Goal: Task Accomplishment & Management: Manage account settings

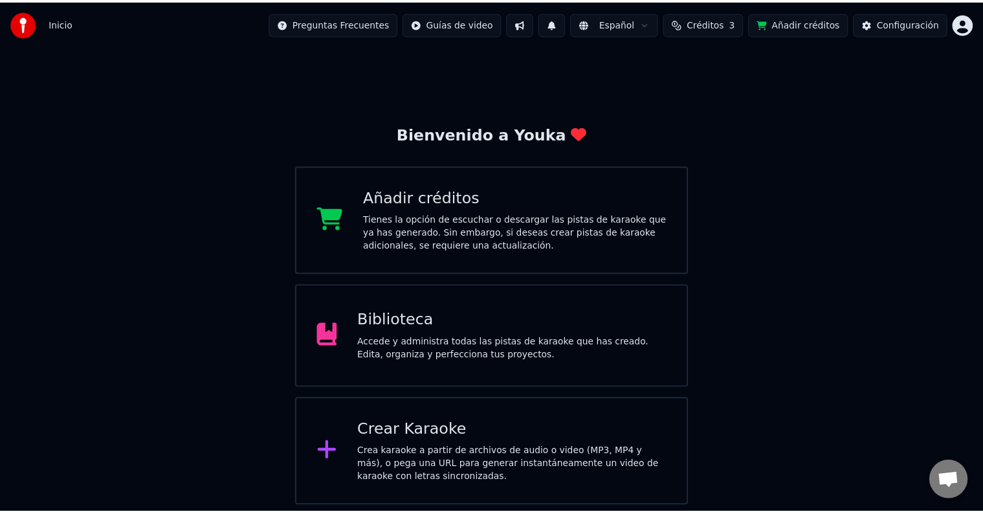
scroll to position [640, 0]
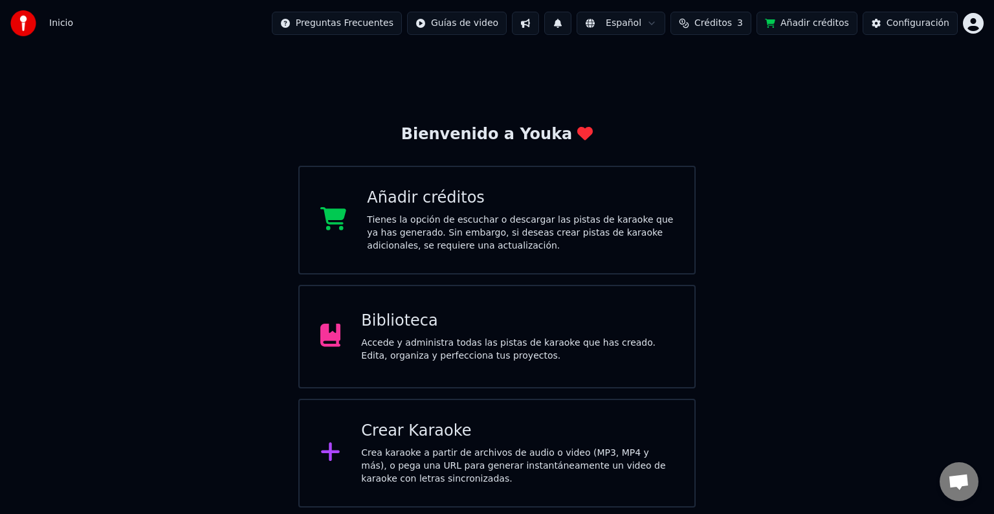
click at [423, 327] on div "Biblioteca" at bounding box center [517, 321] width 313 height 21
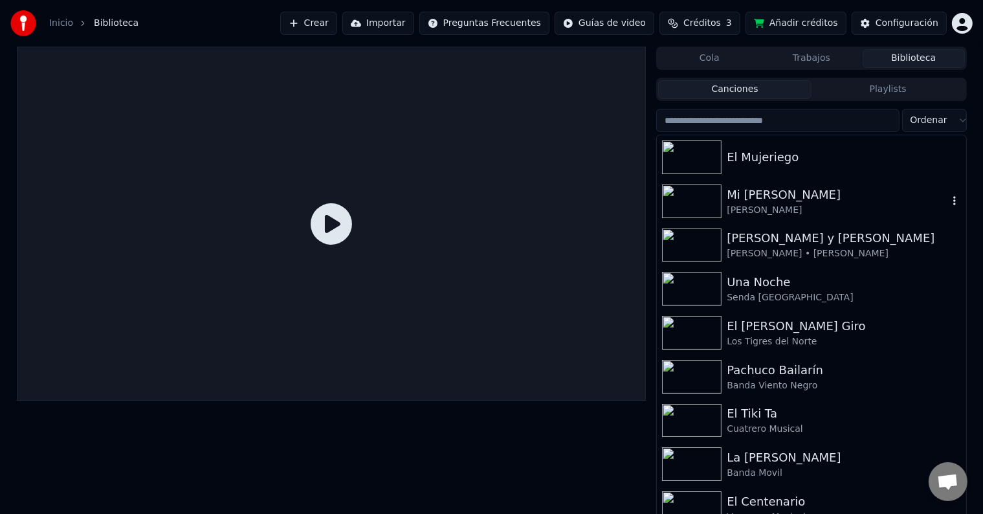
click at [716, 205] on img at bounding box center [692, 201] width 60 height 34
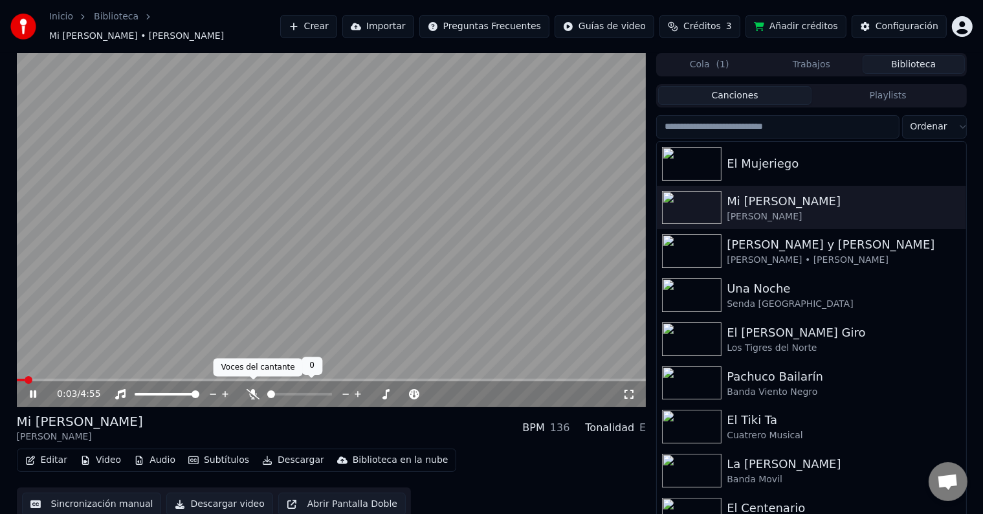
click at [250, 389] on icon at bounding box center [253, 394] width 13 height 10
click at [36, 376] on span at bounding box center [32, 380] width 8 height 8
click at [54, 377] on span at bounding box center [56, 380] width 8 height 8
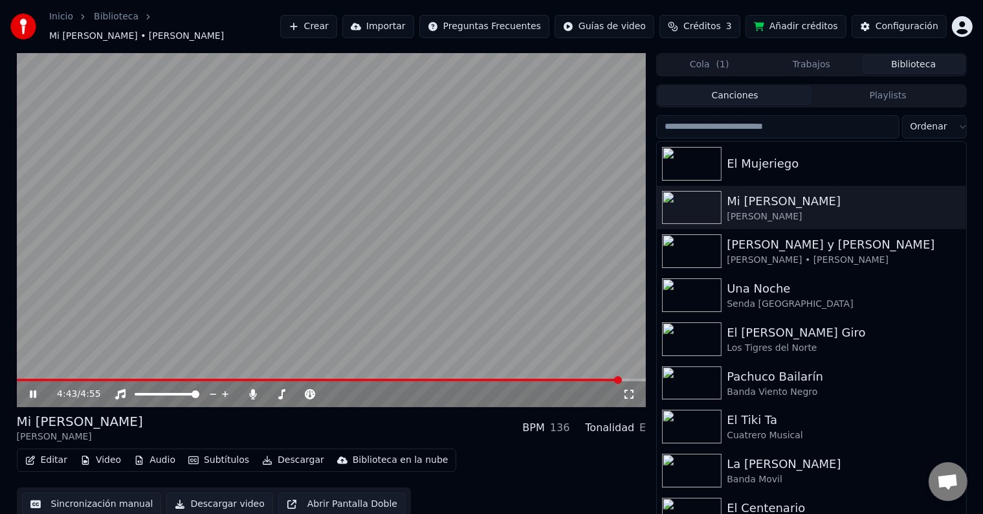
click at [307, 379] on span at bounding box center [319, 380] width 605 height 3
click at [31, 390] on icon at bounding box center [33, 394] width 6 height 8
click at [31, 390] on icon at bounding box center [33, 394] width 8 height 9
click at [36, 390] on icon at bounding box center [33, 394] width 6 height 8
click at [797, 298] on div "Senda [GEOGRAPHIC_DATA]" at bounding box center [837, 304] width 221 height 13
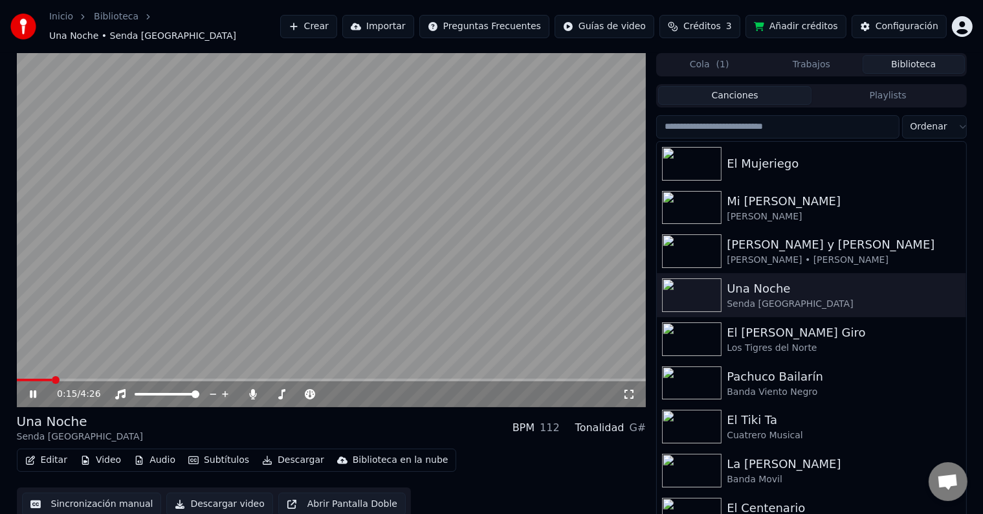
click at [51, 379] on span at bounding box center [332, 380] width 630 height 3
click at [84, 369] on video at bounding box center [332, 230] width 630 height 354
click at [26, 388] on div "0:15 / 4:26" at bounding box center [331, 394] width 619 height 13
click at [29, 390] on icon at bounding box center [33, 394] width 8 height 9
click at [84, 379] on span at bounding box center [332, 380] width 630 height 3
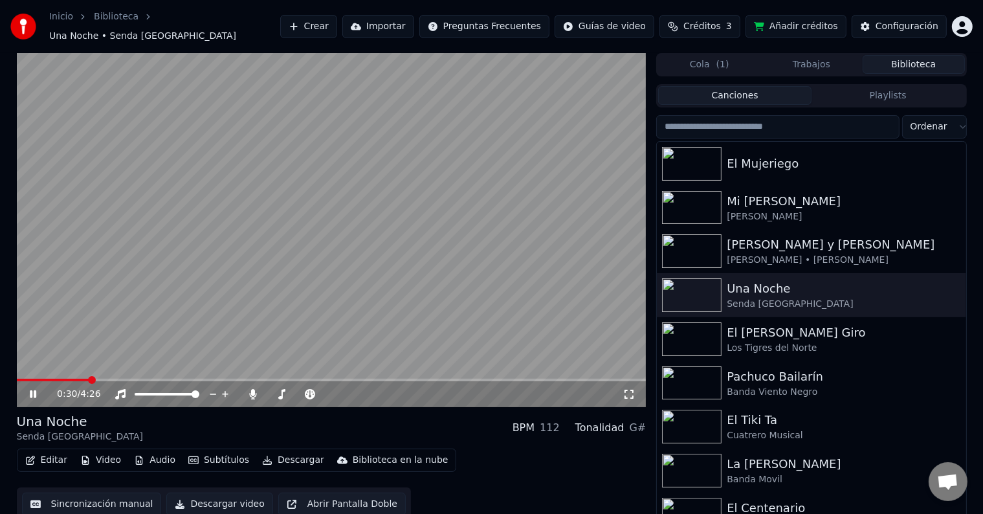
click at [67, 379] on span at bounding box center [53, 380] width 72 height 3
click at [34, 391] on icon at bounding box center [33, 394] width 6 height 8
click at [260, 379] on span at bounding box center [144, 380] width 254 height 3
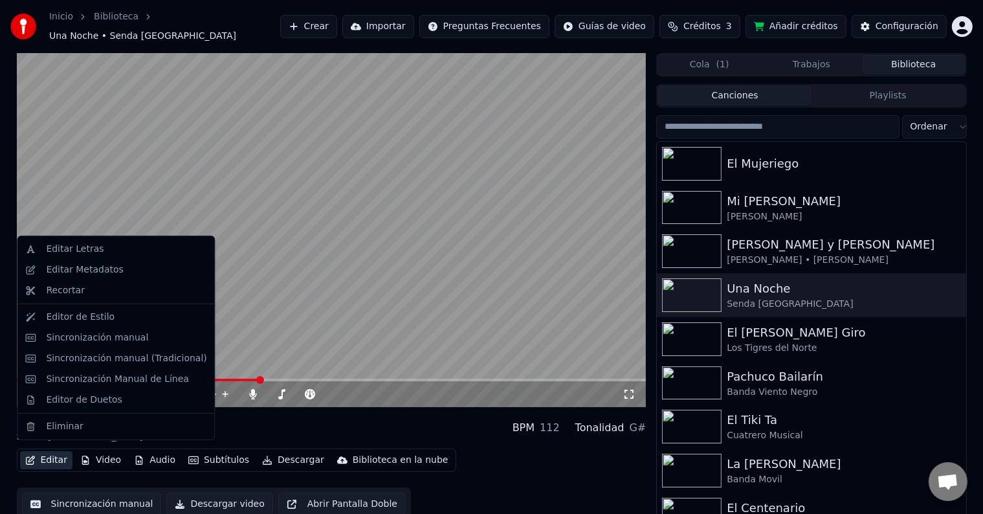
click at [53, 456] on button "Editar" at bounding box center [46, 460] width 52 height 18
click at [80, 337] on div "Sincronización manual" at bounding box center [97, 337] width 102 height 13
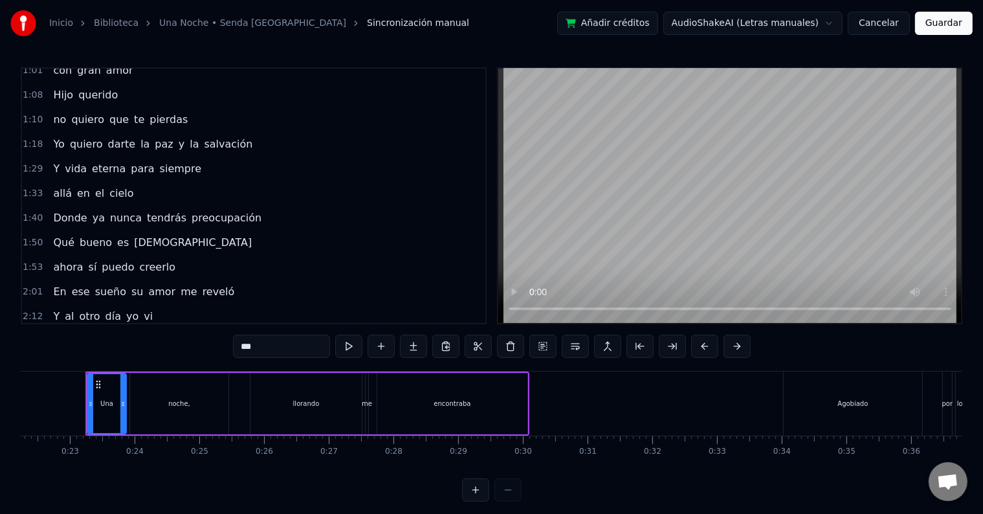
scroll to position [137, 0]
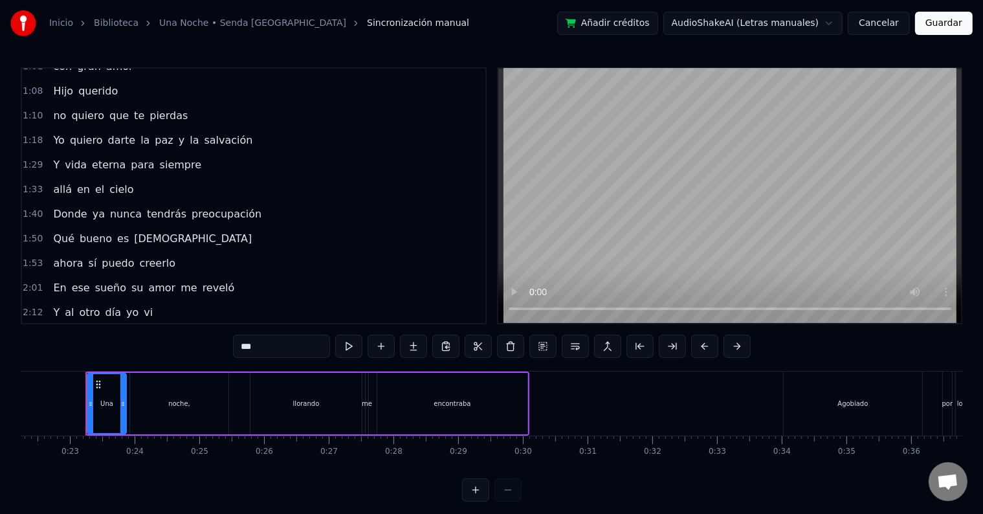
click at [111, 206] on span "nunca" at bounding box center [126, 213] width 34 height 15
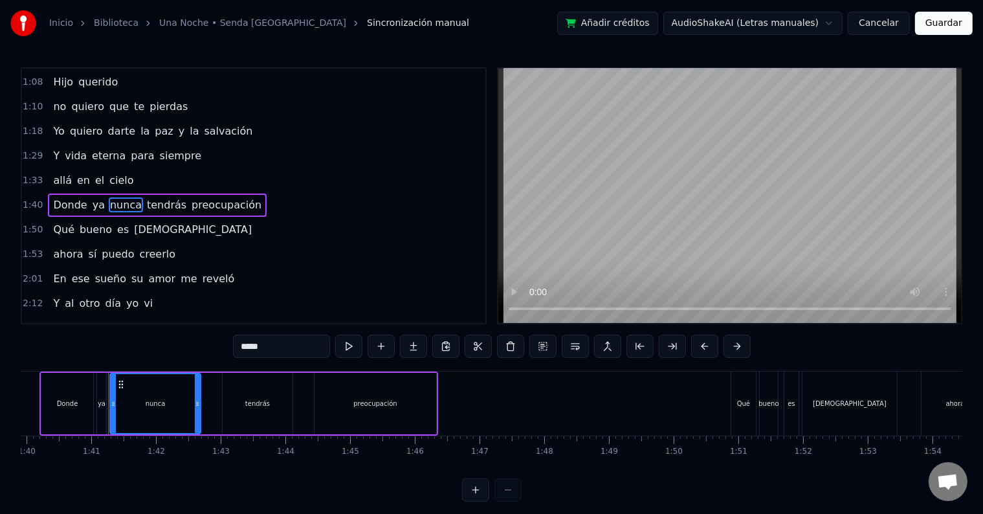
scroll to position [0, 6489]
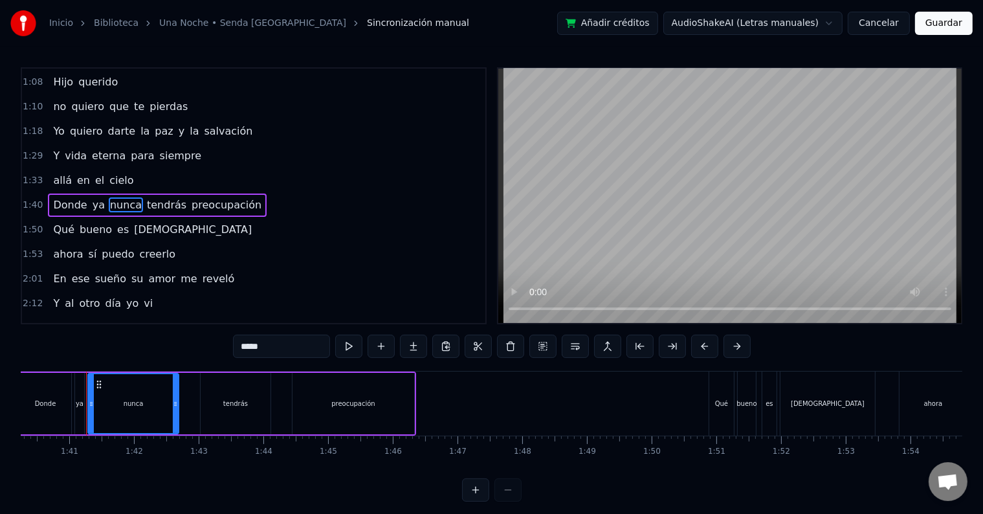
click at [62, 199] on span "Donde" at bounding box center [70, 204] width 36 height 15
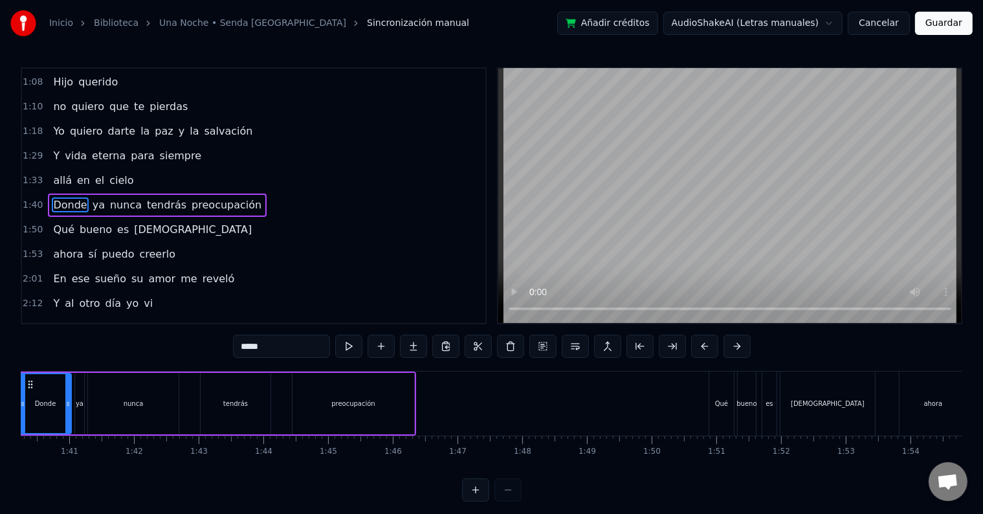
scroll to position [0, 6421]
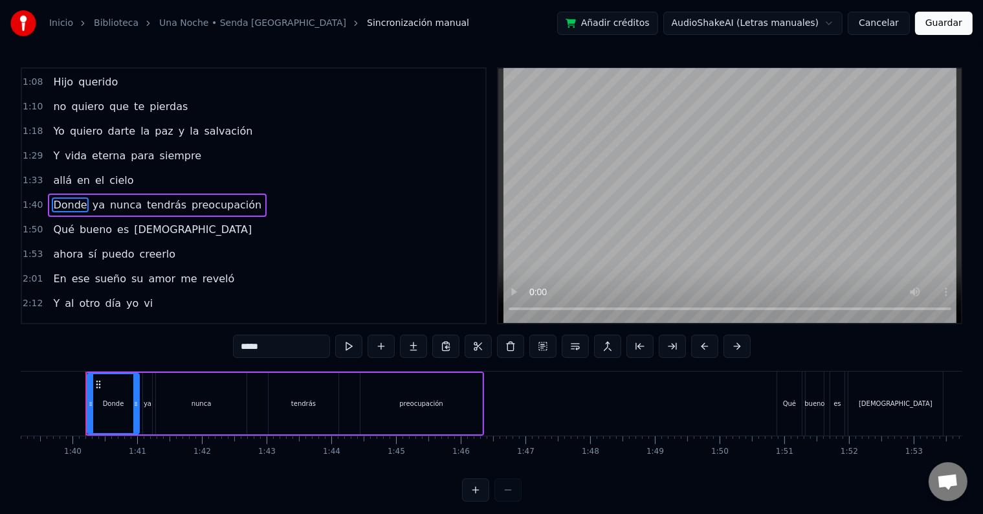
click at [95, 197] on span "ya" at bounding box center [98, 204] width 15 height 15
click at [223, 197] on span "preocupación" at bounding box center [226, 204] width 72 height 15
type input "**********"
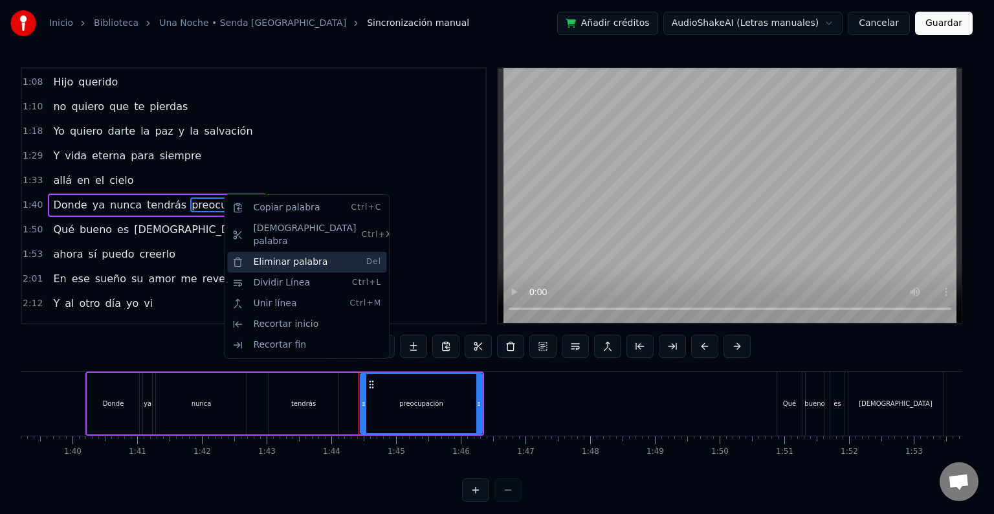
click at [274, 252] on div "Eliminar palabra Del" at bounding box center [306, 262] width 159 height 21
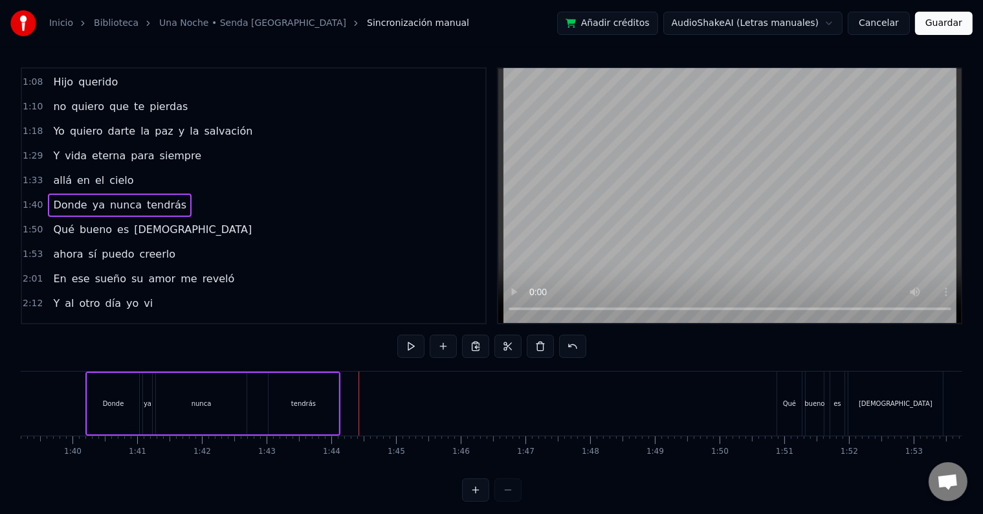
click at [153, 197] on span "tendrás" at bounding box center [167, 204] width 42 height 15
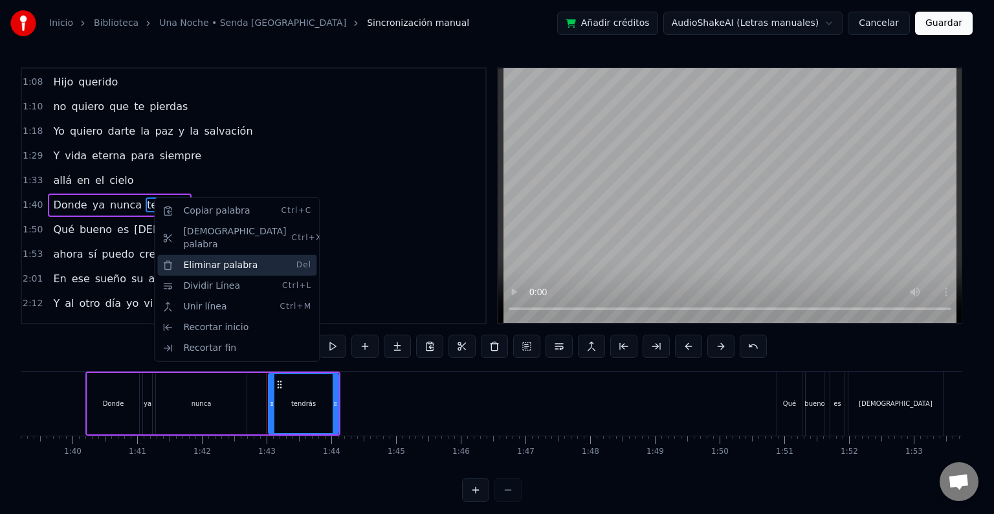
click at [188, 255] on div "Eliminar palabra Del" at bounding box center [236, 265] width 159 height 21
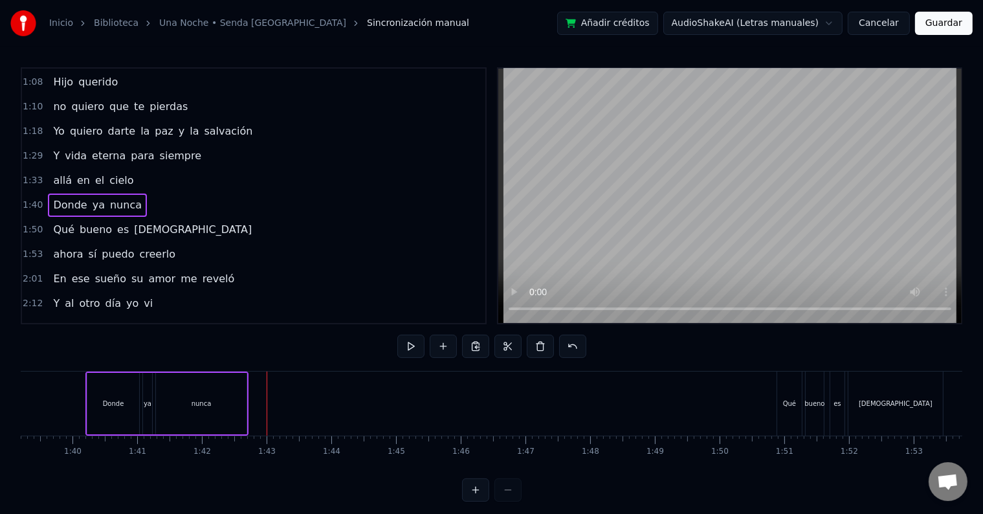
click at [111, 198] on span "nunca" at bounding box center [126, 204] width 34 height 15
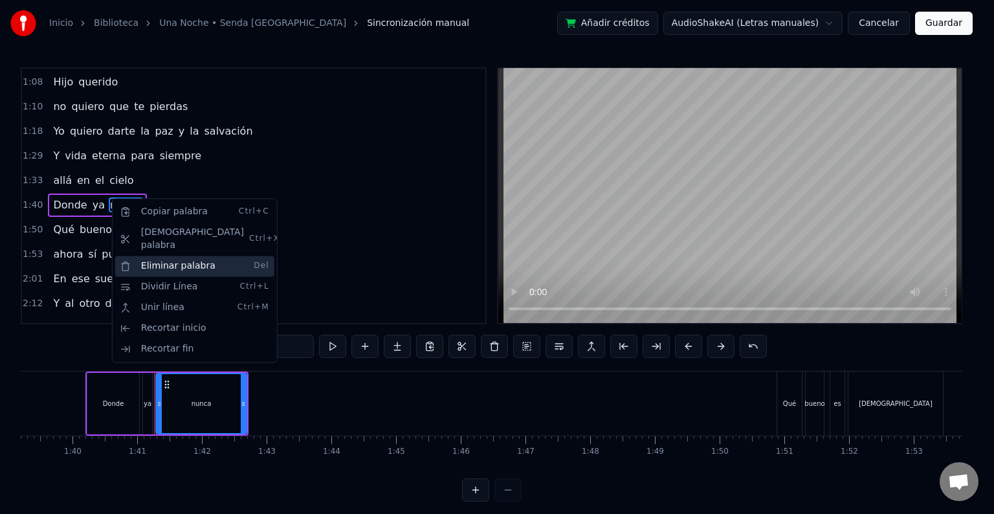
click at [157, 256] on div "Eliminar palabra Del" at bounding box center [194, 266] width 159 height 21
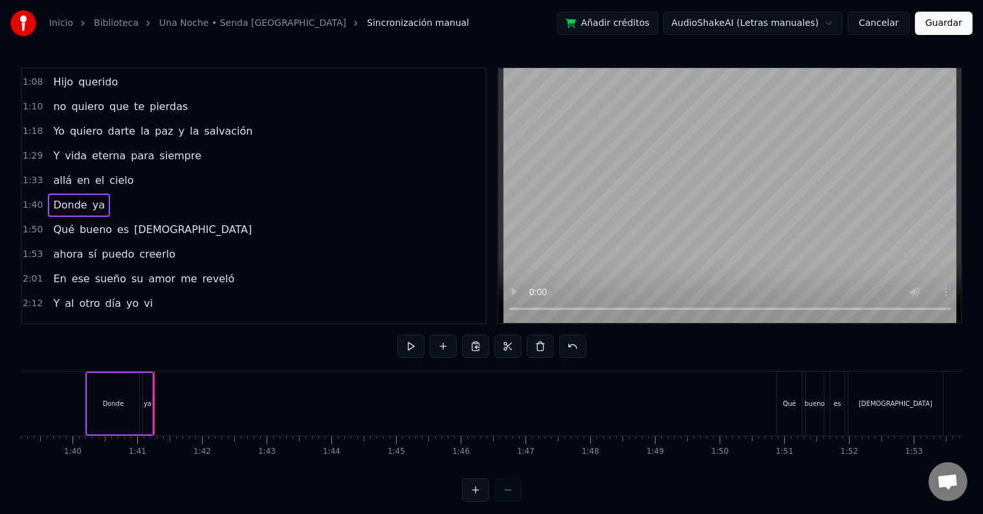
click at [91, 197] on span "ya" at bounding box center [98, 204] width 15 height 15
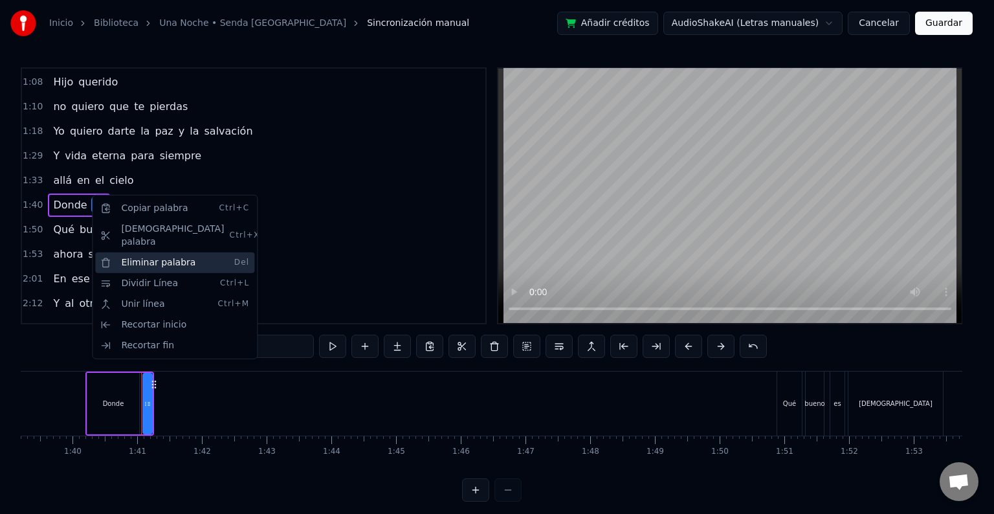
click at [131, 252] on div "Eliminar palabra Del" at bounding box center [174, 262] width 159 height 21
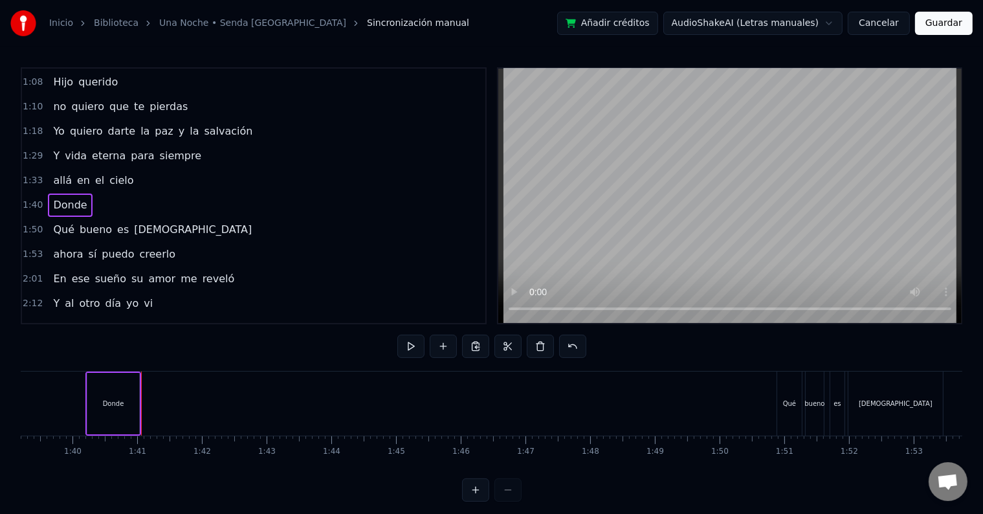
click at [54, 199] on span "Donde" at bounding box center [70, 204] width 36 height 15
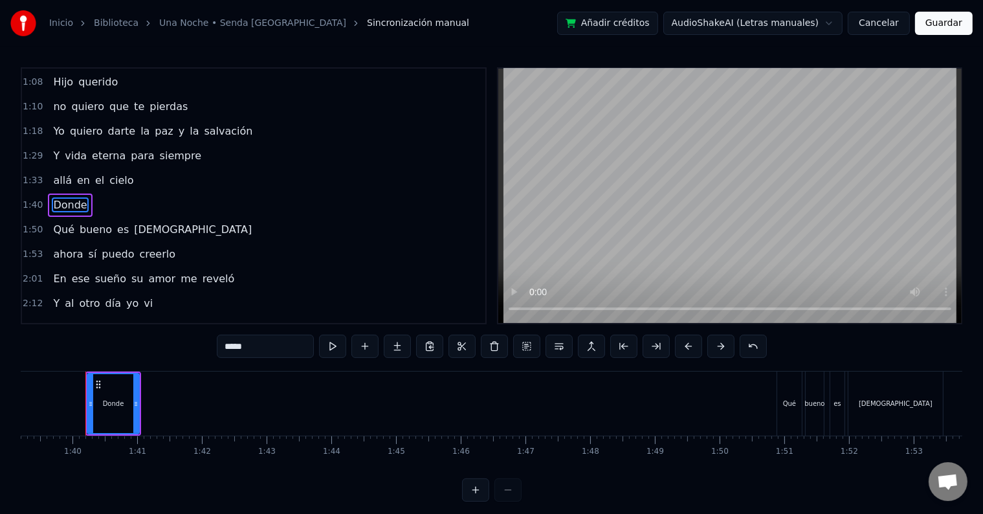
click at [275, 344] on input "*****" at bounding box center [265, 346] width 97 height 23
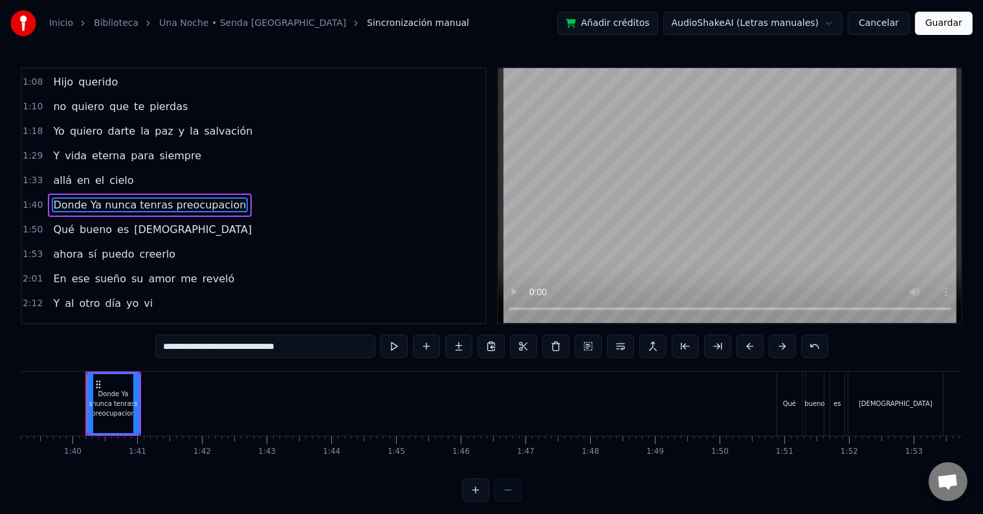
click at [133, 222] on span "[DEMOGRAPHIC_DATA]" at bounding box center [193, 229] width 120 height 15
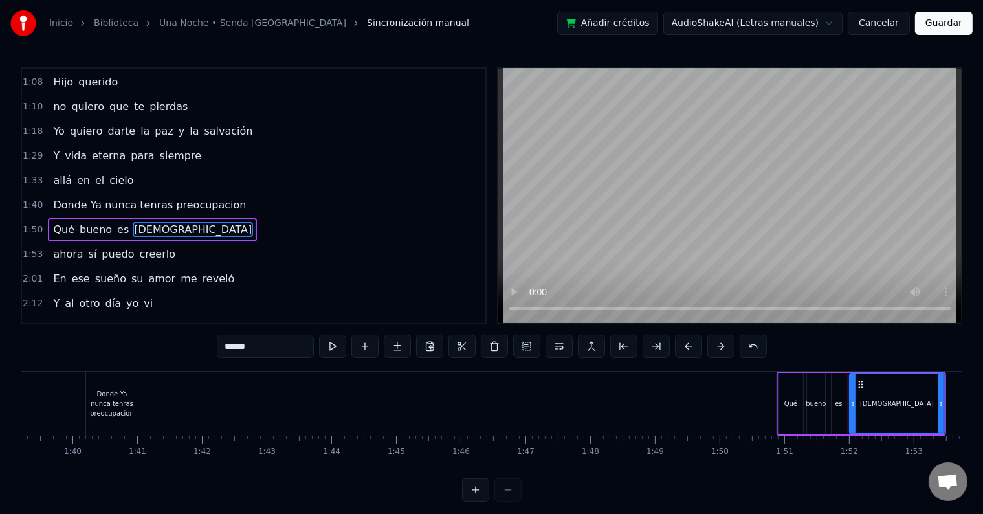
scroll to position [170, 0]
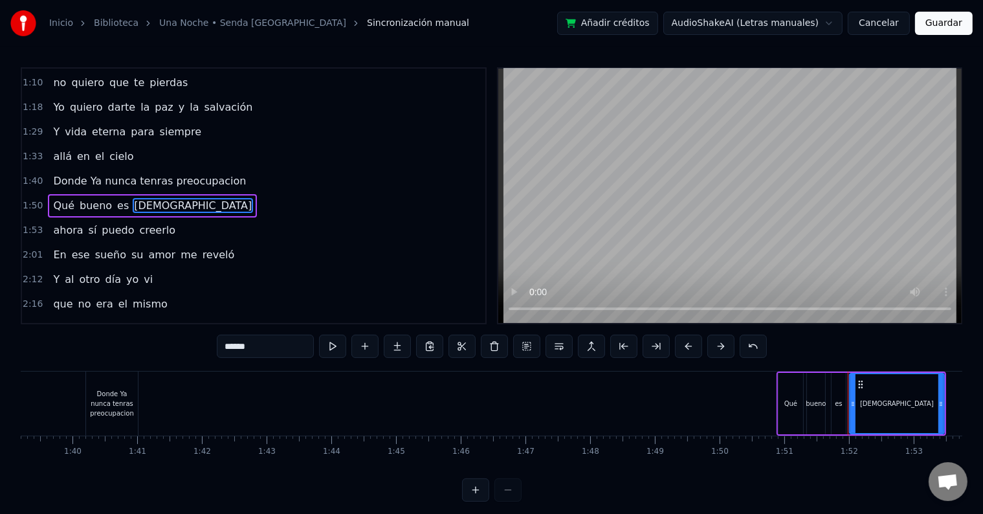
click at [73, 173] on span "Donde Ya nunca tenras preocupacion" at bounding box center [149, 180] width 195 height 15
type input "**********"
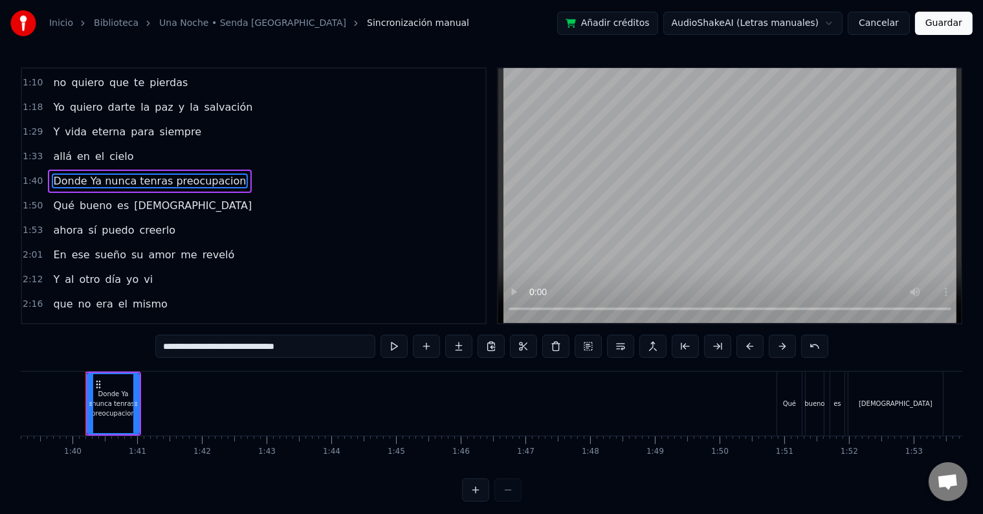
scroll to position [146, 0]
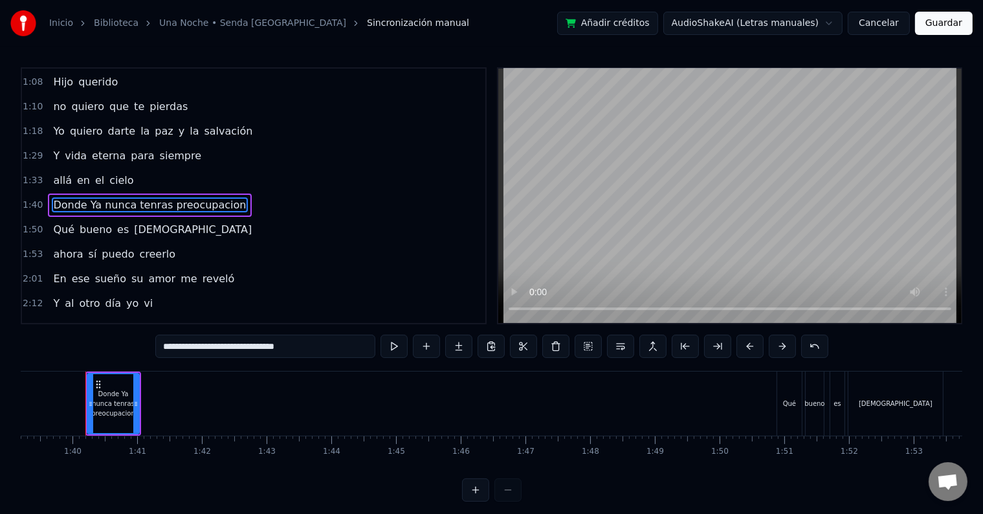
click at [140, 197] on span "Donde Ya nunca tenras preocupacion" at bounding box center [149, 204] width 195 height 15
click at [179, 203] on div "Donde Ya nunca tenras preocupacion" at bounding box center [149, 205] width 203 height 23
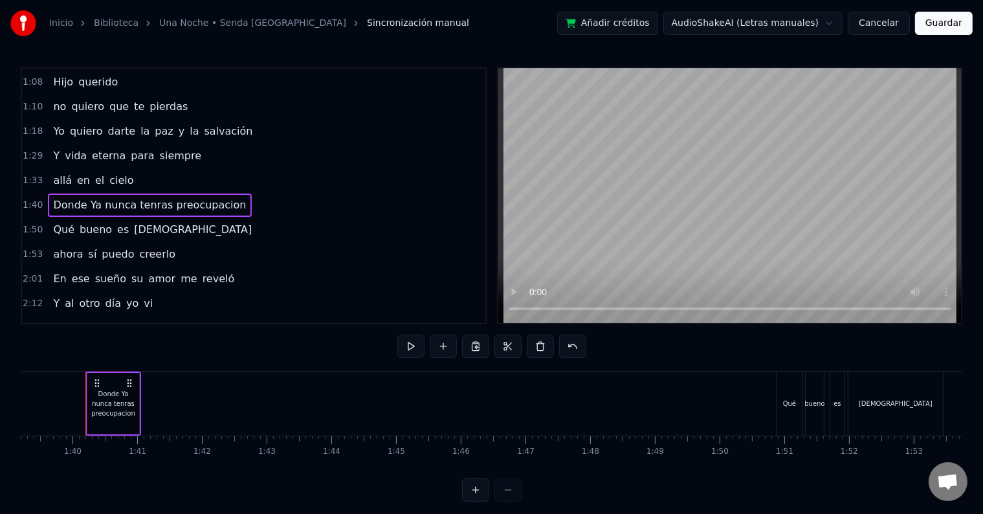
click at [161, 197] on span "Donde Ya nunca tenras preocupacion" at bounding box center [149, 204] width 195 height 15
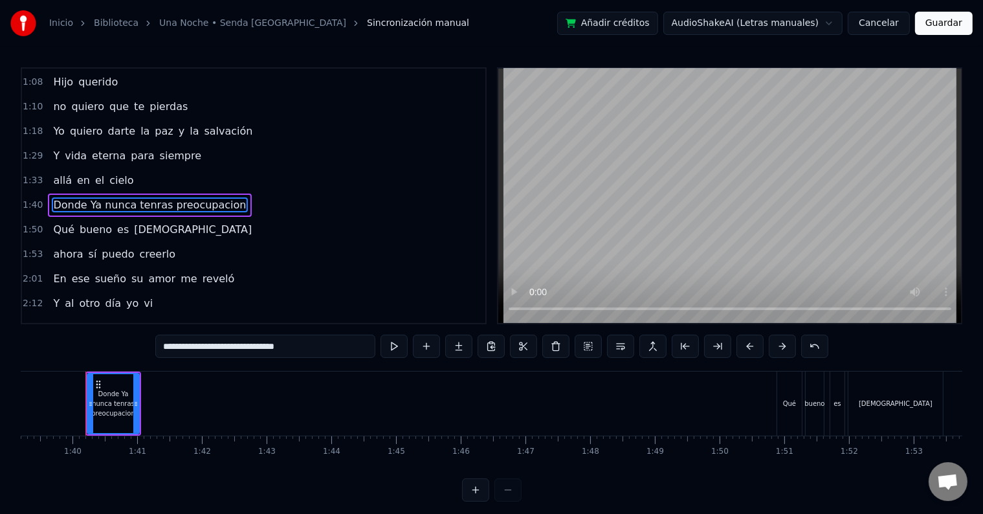
click at [133, 197] on span "Donde Ya nunca tenras preocupacion" at bounding box center [149, 204] width 195 height 15
click at [246, 347] on input "**********" at bounding box center [265, 346] width 220 height 23
type input "**********"
click at [395, 349] on button at bounding box center [397, 346] width 27 height 23
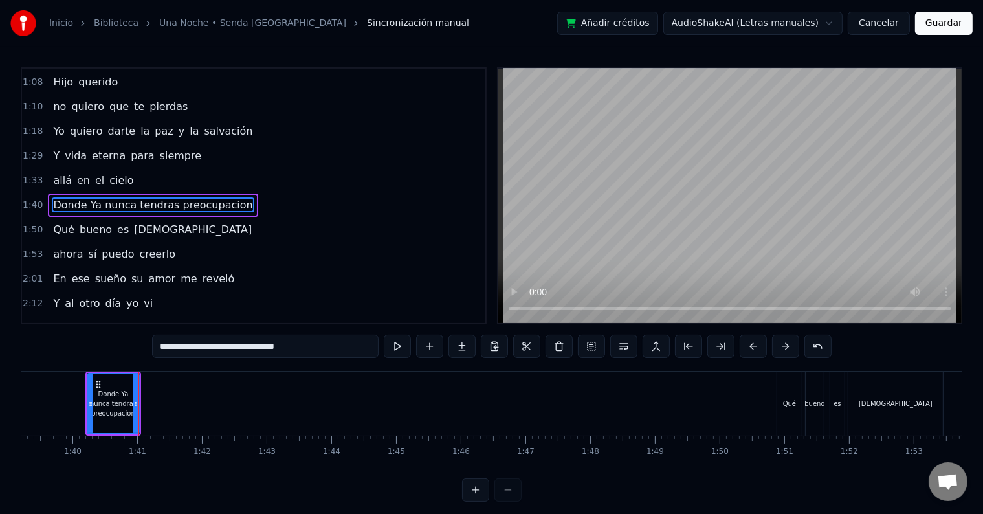
click at [954, 23] on button "Guardar" at bounding box center [944, 23] width 58 height 23
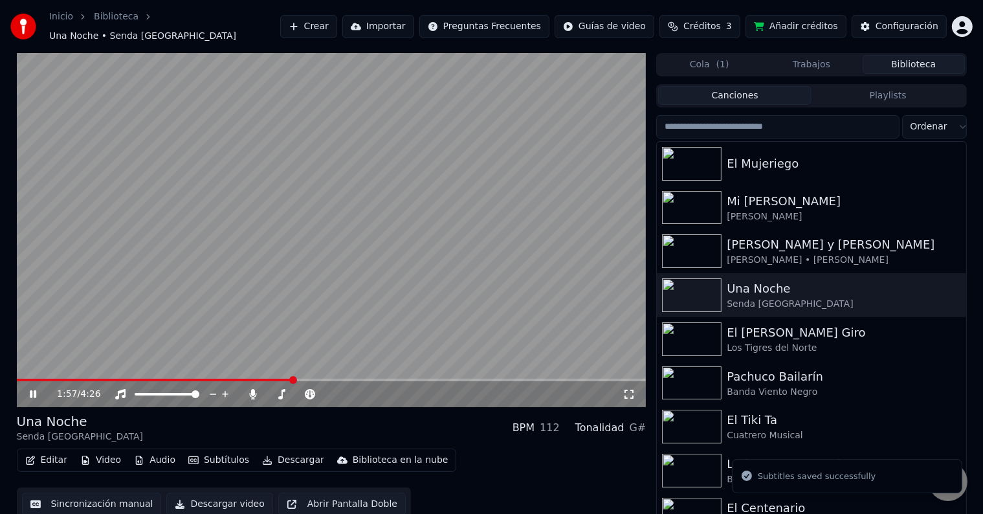
click at [292, 379] on span at bounding box center [332, 380] width 630 height 3
click at [248, 379] on span at bounding box center [132, 380] width 231 height 3
click at [34, 390] on icon at bounding box center [33, 394] width 6 height 8
click at [34, 390] on icon at bounding box center [33, 394] width 8 height 9
click at [34, 390] on icon at bounding box center [33, 394] width 6 height 8
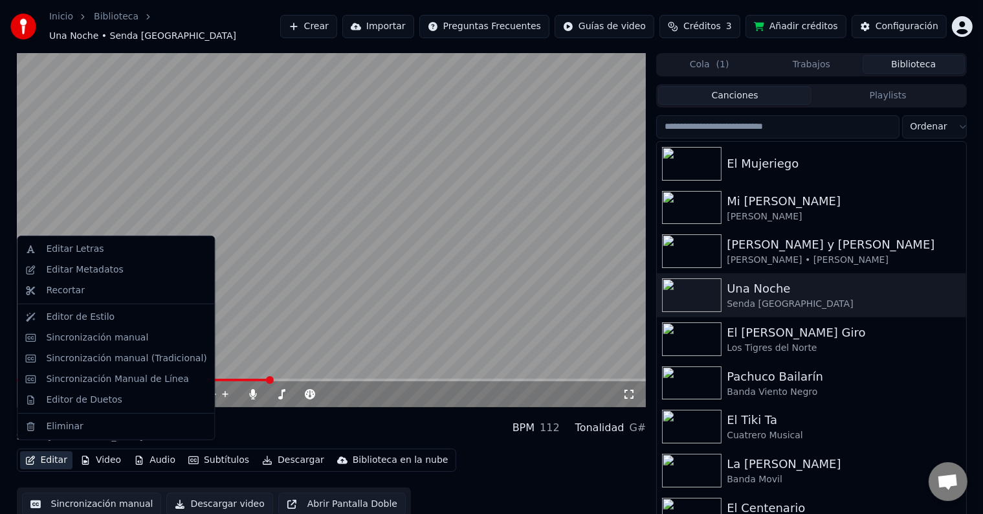
click at [54, 456] on button "Editar" at bounding box center [46, 460] width 52 height 18
click at [65, 335] on div "Sincronización manual" at bounding box center [97, 337] width 102 height 13
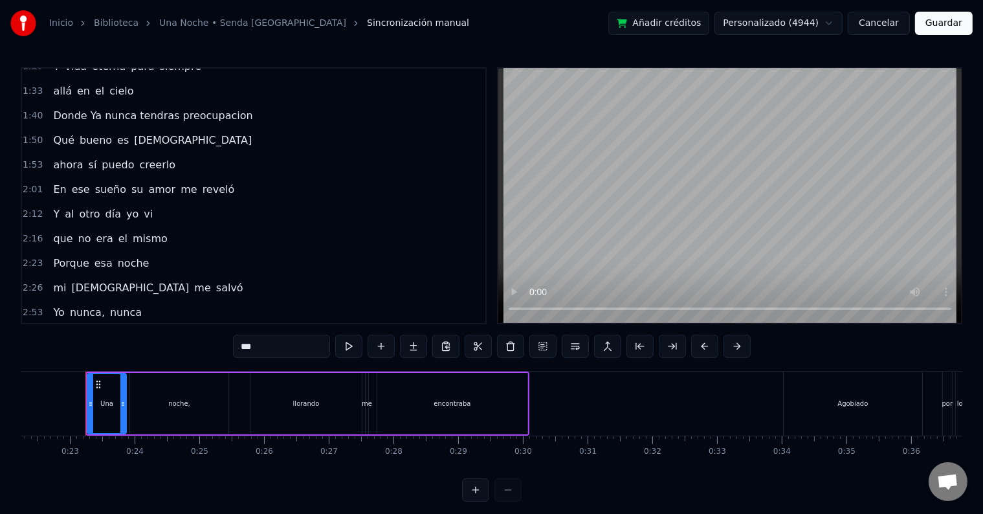
scroll to position [239, 0]
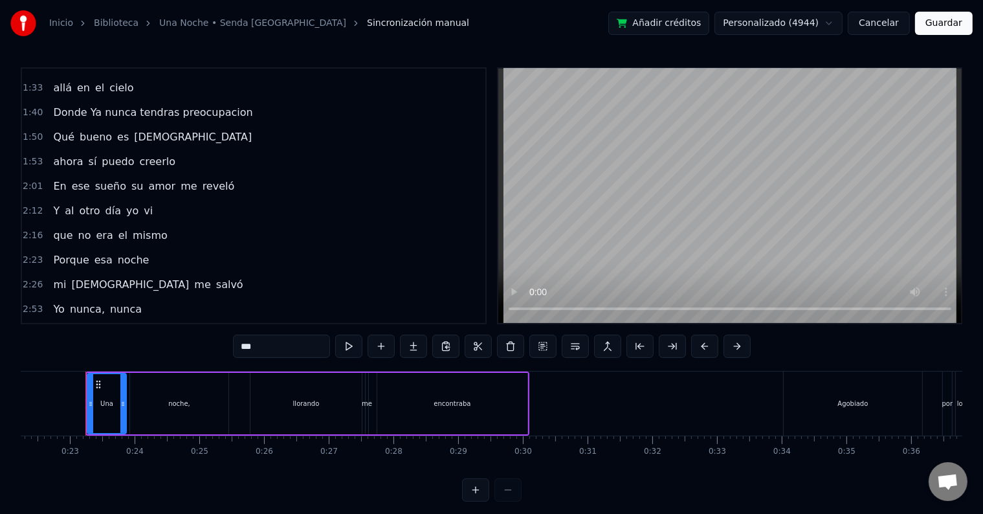
click at [148, 105] on span "Donde Ya nunca tendras preocupacion" at bounding box center [153, 112] width 202 height 15
type input "**********"
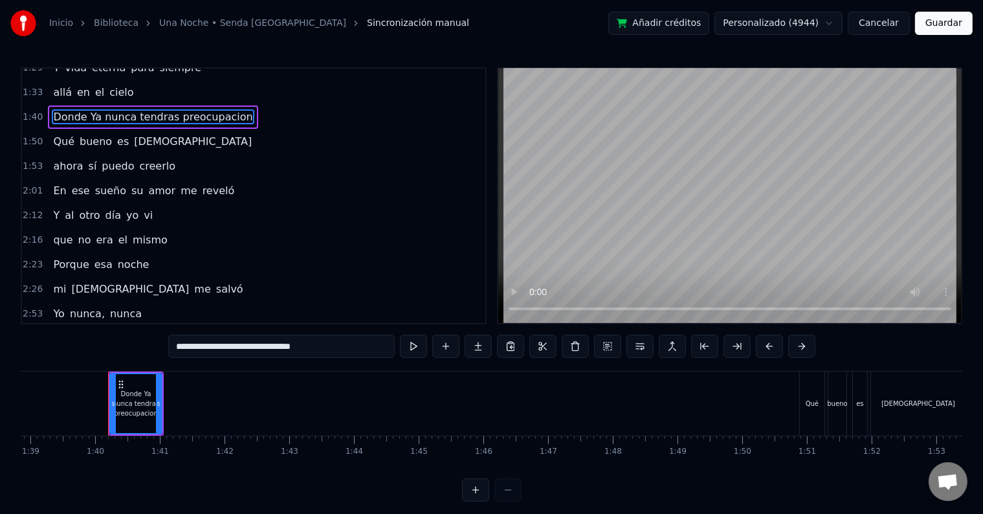
scroll to position [0, 6421]
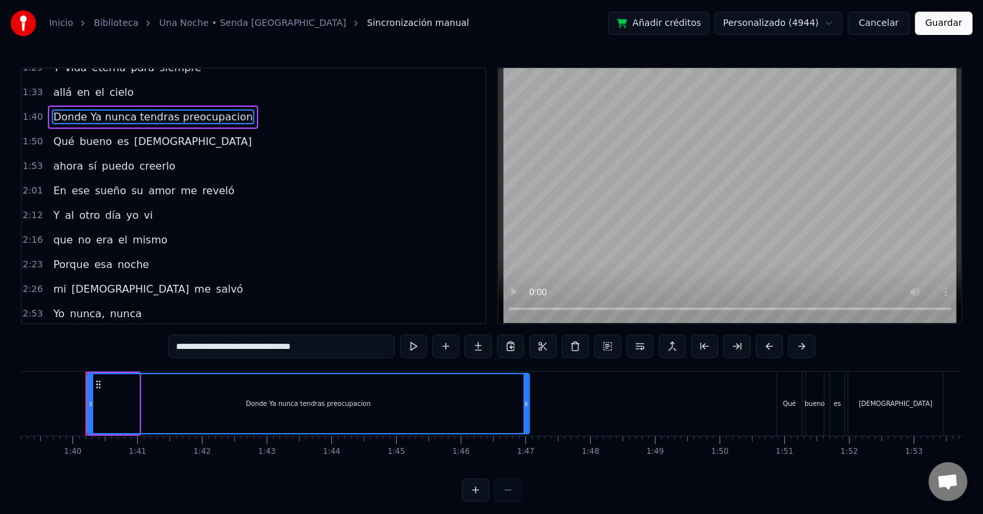
drag, startPoint x: 138, startPoint y: 410, endPoint x: 528, endPoint y: 450, distance: 392.4
click at [528, 450] on div "Una noche, llorando me encontraba Agobiado por los vicios y el dolooor Luego en…" at bounding box center [492, 419] width 942 height 97
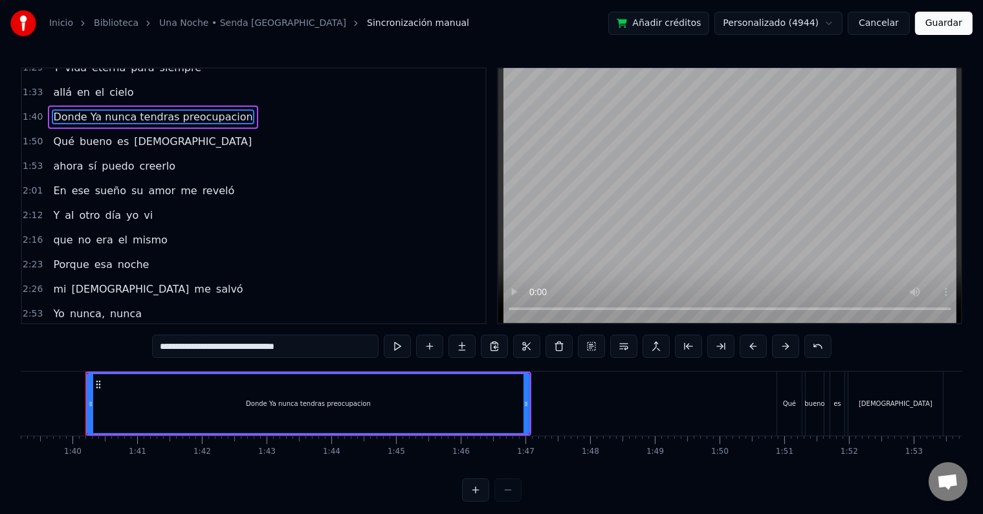
click at [935, 28] on button "Guardar" at bounding box center [944, 23] width 58 height 23
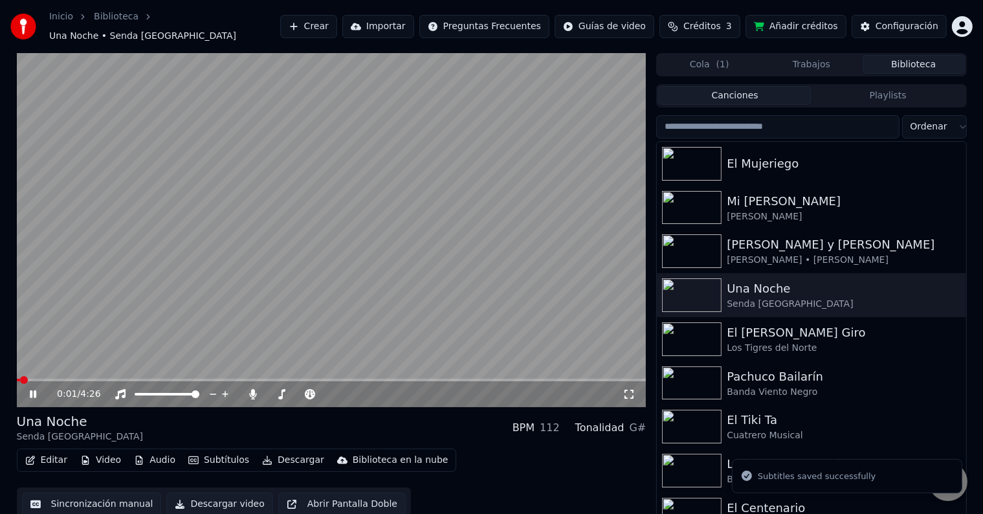
click at [225, 370] on video at bounding box center [332, 230] width 630 height 354
click at [238, 300] on video at bounding box center [332, 230] width 630 height 354
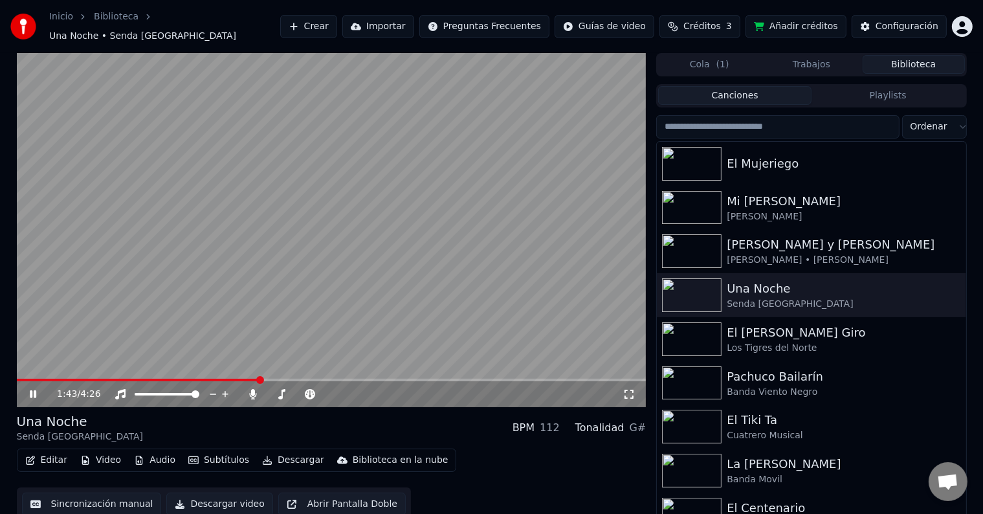
click at [260, 379] on span at bounding box center [332, 380] width 630 height 3
click at [34, 390] on icon at bounding box center [33, 394] width 6 height 8
click at [255, 379] on span at bounding box center [136, 380] width 238 height 3
click at [258, 376] on span at bounding box center [256, 380] width 8 height 8
click at [250, 379] on span at bounding box center [134, 380] width 234 height 3
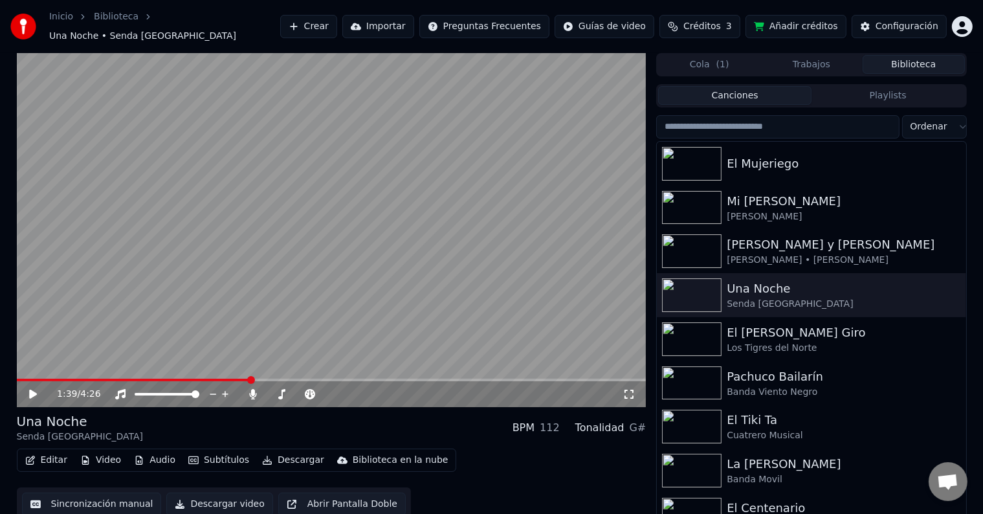
click at [32, 390] on icon at bounding box center [33, 394] width 8 height 9
click at [33, 391] on icon at bounding box center [42, 394] width 30 height 10
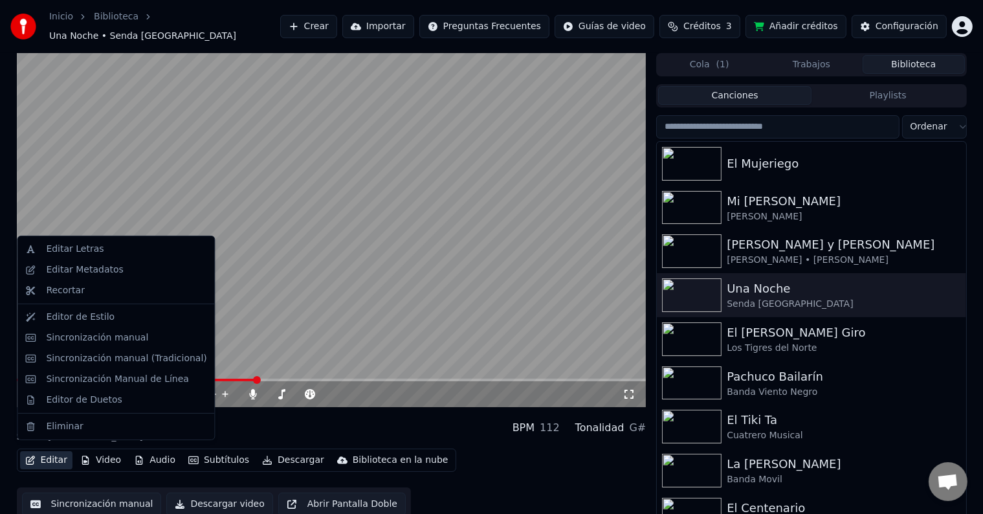
click at [56, 453] on button "Editar" at bounding box center [46, 460] width 52 height 18
click at [91, 318] on div "Editor de Estilo" at bounding box center [80, 317] width 69 height 13
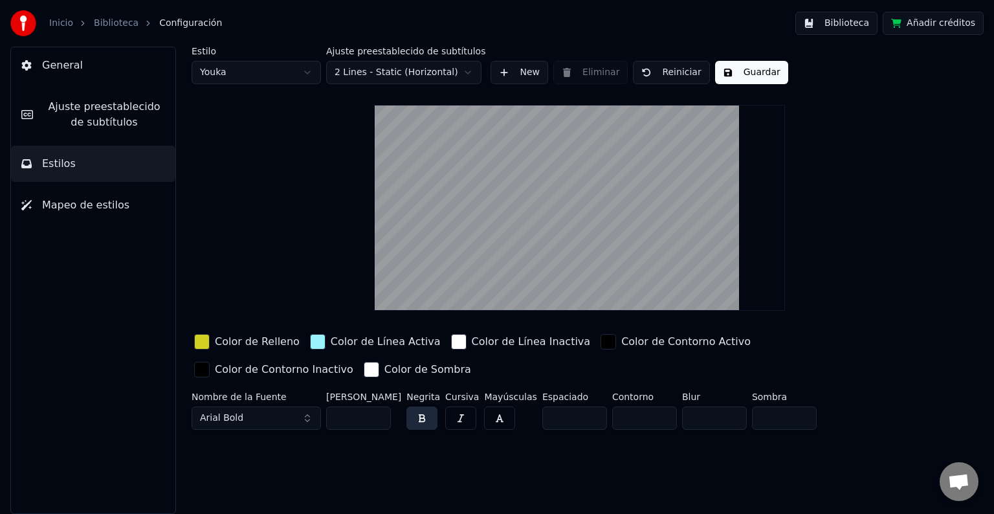
click at [117, 23] on link "Biblioteca" at bounding box center [116, 23] width 45 height 13
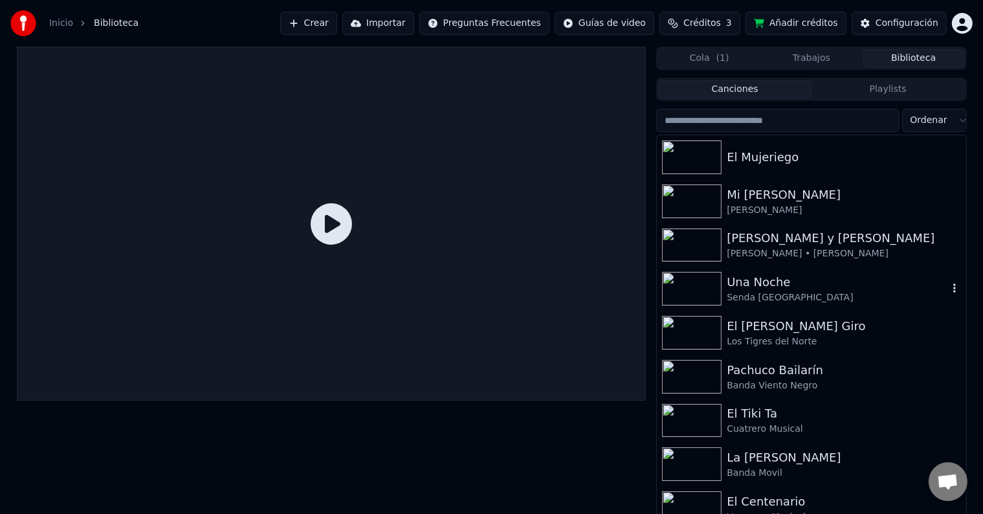
click at [759, 301] on div "Senda [GEOGRAPHIC_DATA]" at bounding box center [837, 297] width 221 height 13
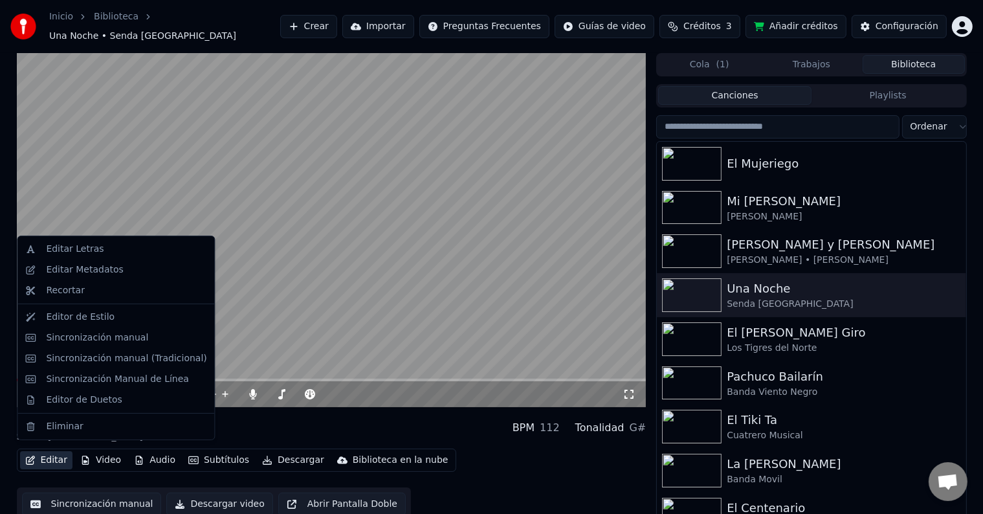
click at [50, 456] on button "Editar" at bounding box center [46, 460] width 52 height 18
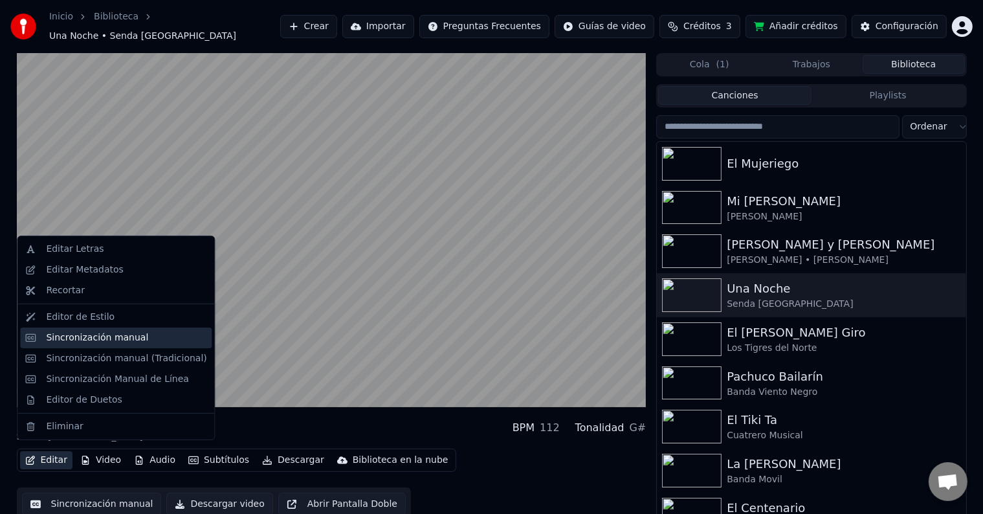
click at [104, 334] on div "Sincronización manual" at bounding box center [97, 337] width 102 height 13
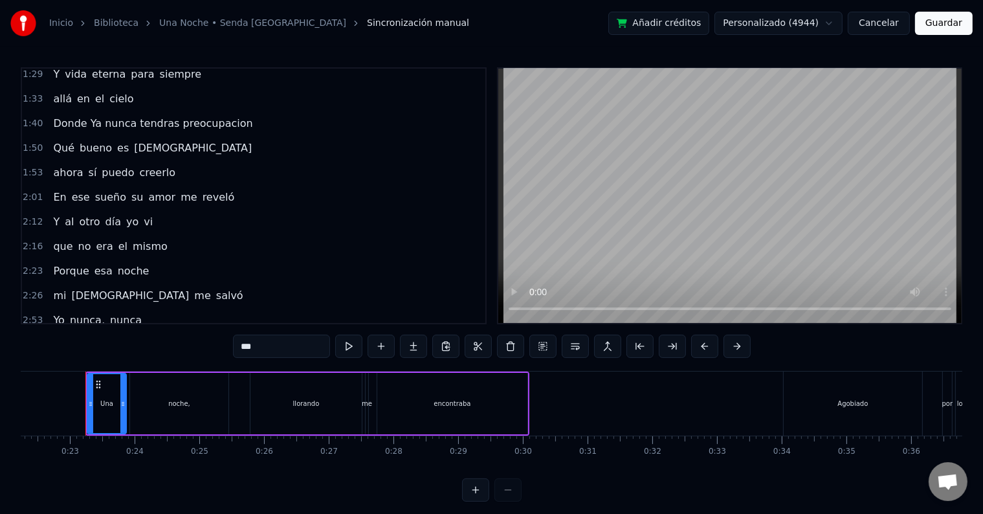
scroll to position [220, 0]
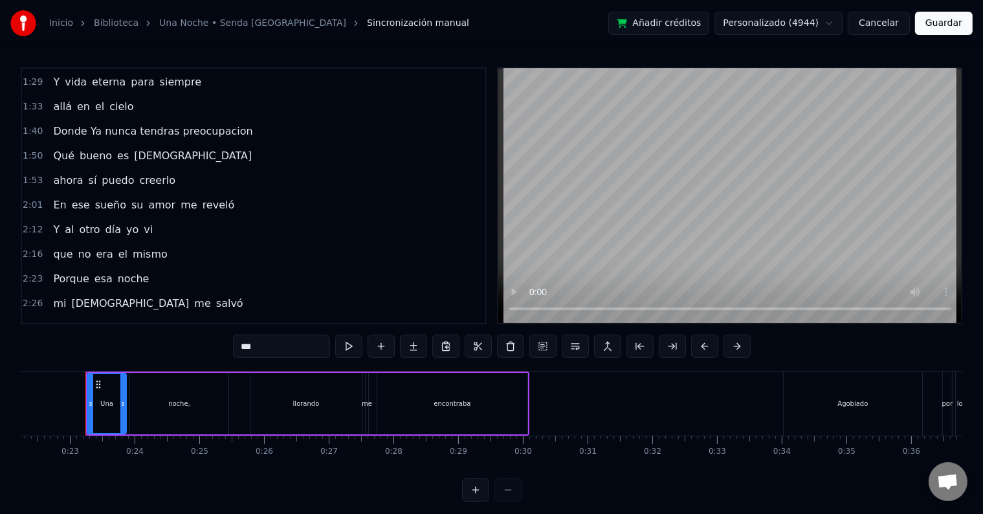
click at [67, 124] on span "Donde Ya nunca tendras preocupacion" at bounding box center [153, 131] width 202 height 15
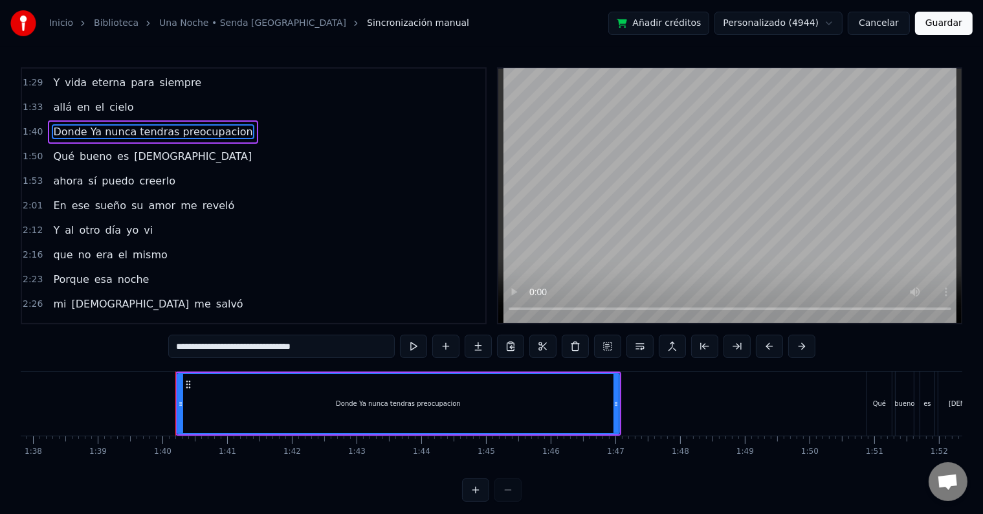
scroll to position [0, 6421]
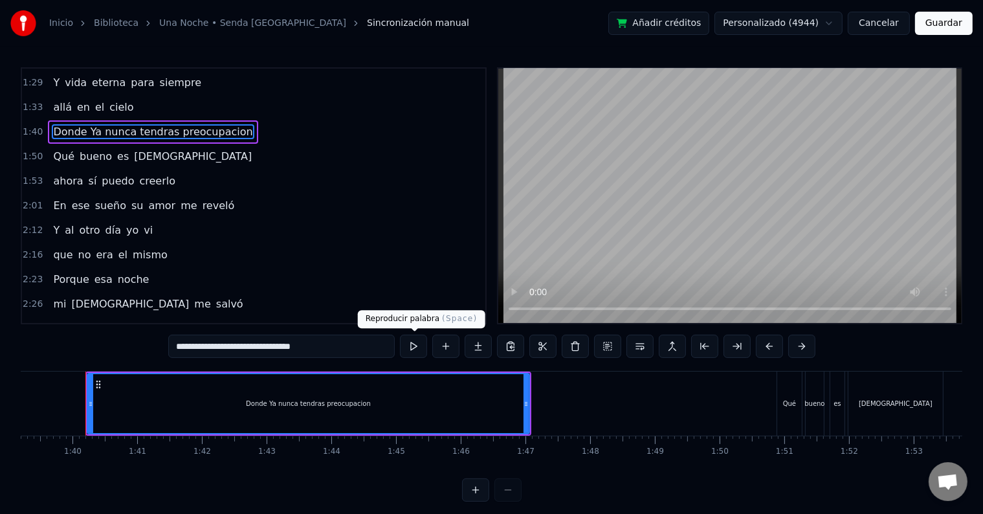
click at [419, 345] on button at bounding box center [413, 346] width 27 height 23
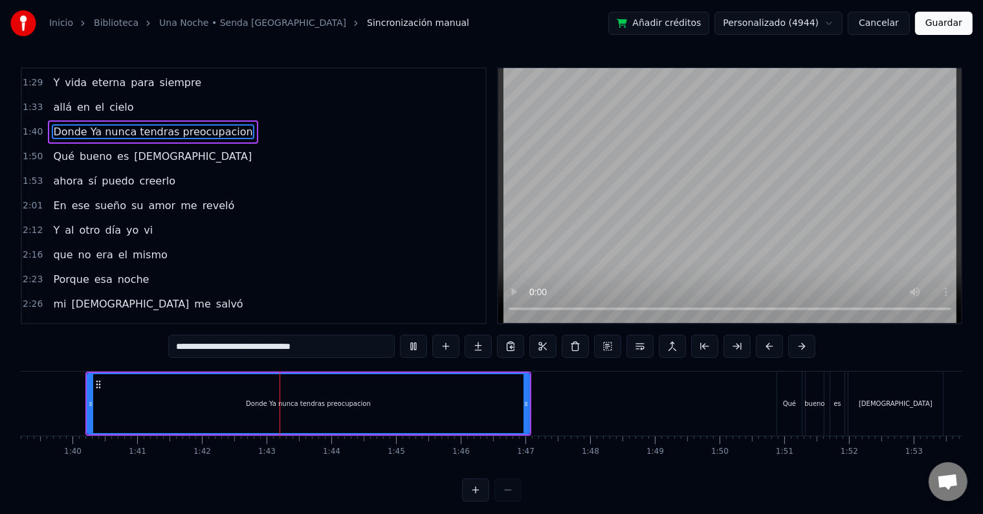
click at [419, 345] on button at bounding box center [413, 346] width 27 height 23
click at [133, 149] on span "[DEMOGRAPHIC_DATA]" at bounding box center [193, 156] width 120 height 15
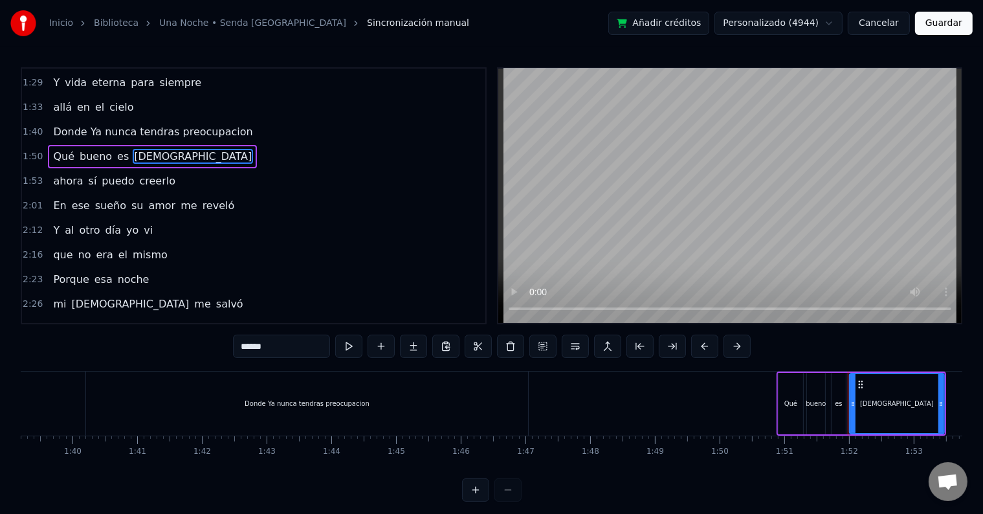
scroll to position [170, 0]
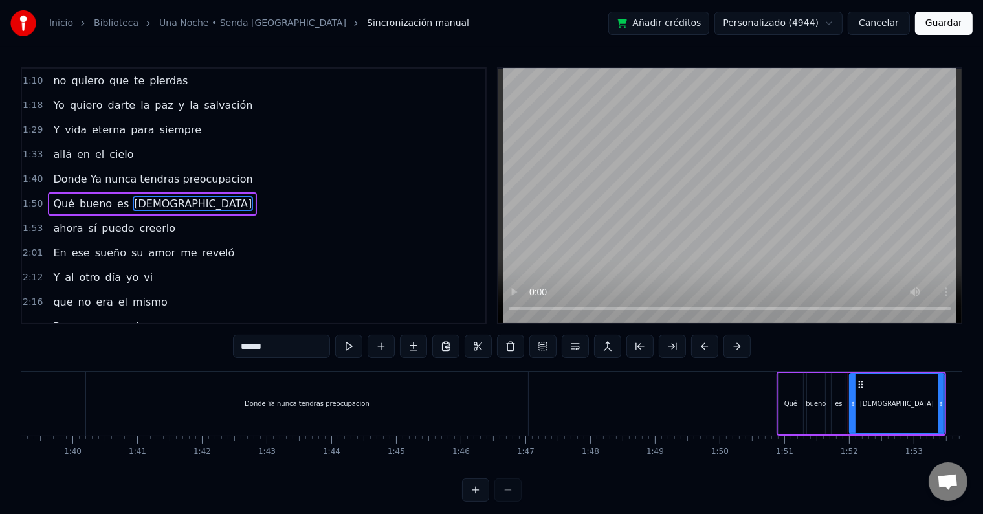
click at [127, 148] on div "0:23 Una noche, llorando me encontraba 0:34 Agobiado por los vicios y el dolooo…" at bounding box center [254, 195] width 466 height 257
click at [58, 198] on span "Qué" at bounding box center [64, 205] width 24 height 15
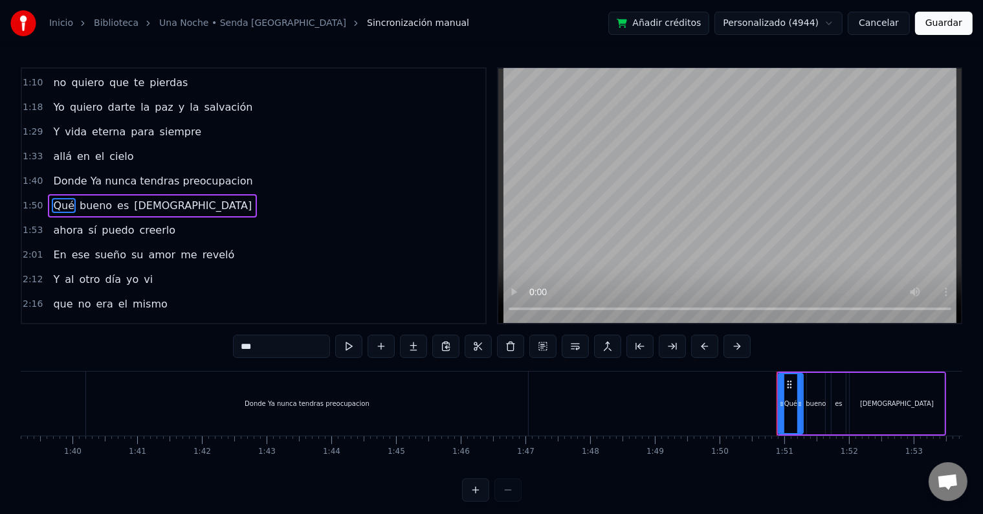
click at [58, 198] on span "Qué" at bounding box center [64, 205] width 24 height 15
click at [356, 347] on button at bounding box center [348, 346] width 27 height 23
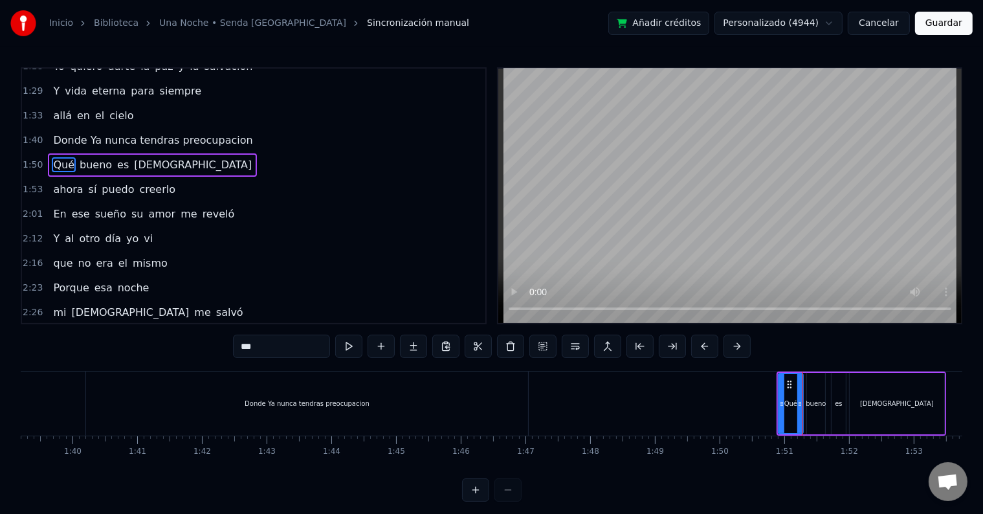
scroll to position [217, 0]
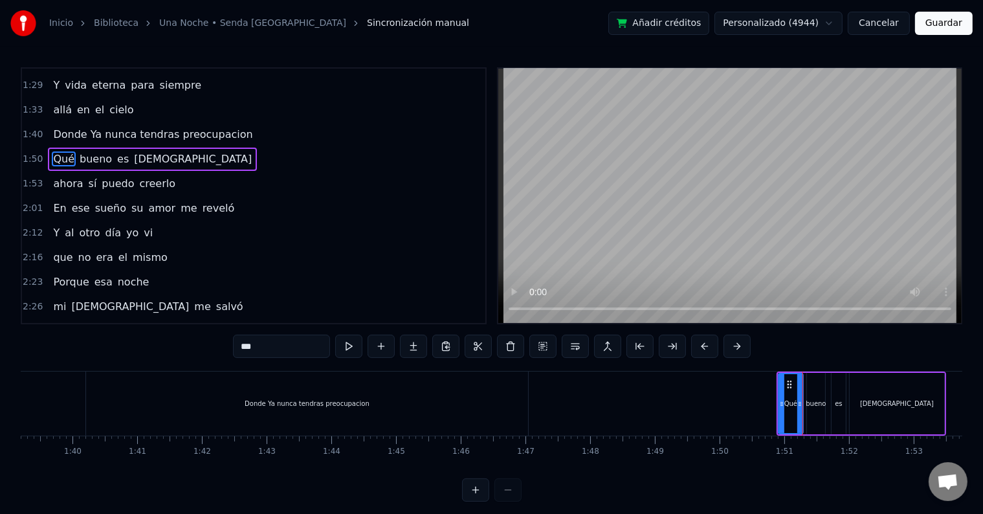
click at [190, 127] on span "Donde Ya nunca tendras preocupacion" at bounding box center [153, 134] width 202 height 15
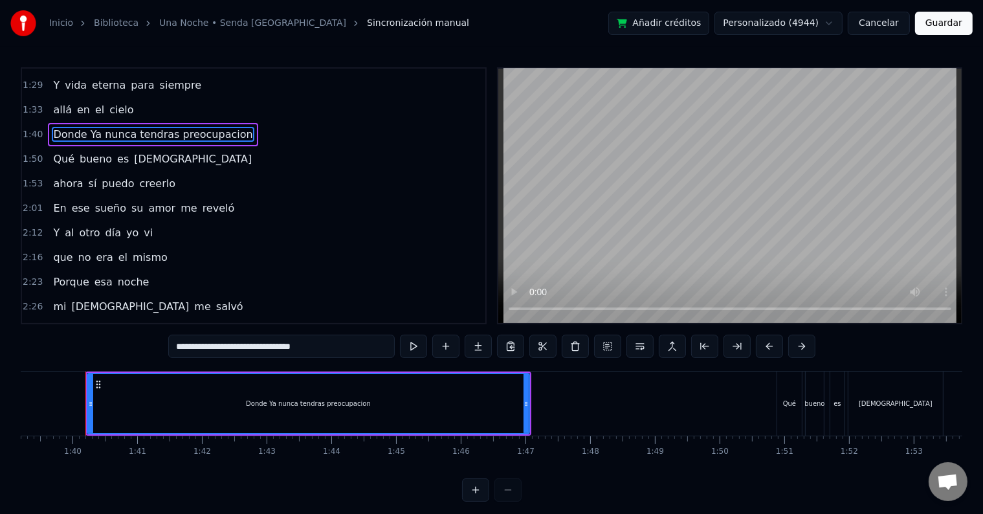
scroll to position [146, 0]
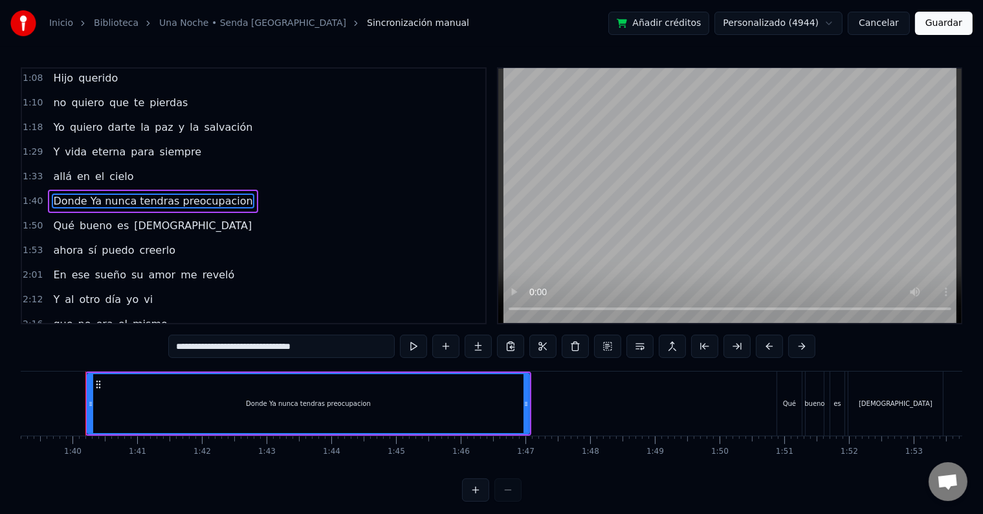
click at [190, 127] on div "0:23 Una noche, llorando me encontraba 0:34 Agobiado por los vicios y el dolooo…" at bounding box center [254, 195] width 466 height 257
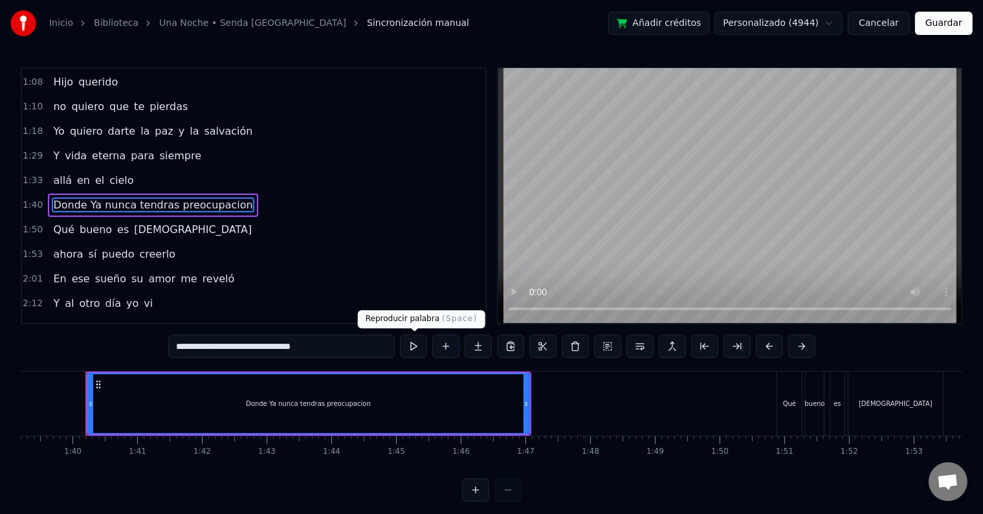
click at [421, 344] on button at bounding box center [413, 346] width 27 height 23
click at [60, 223] on span "Qué" at bounding box center [64, 229] width 24 height 15
type input "***"
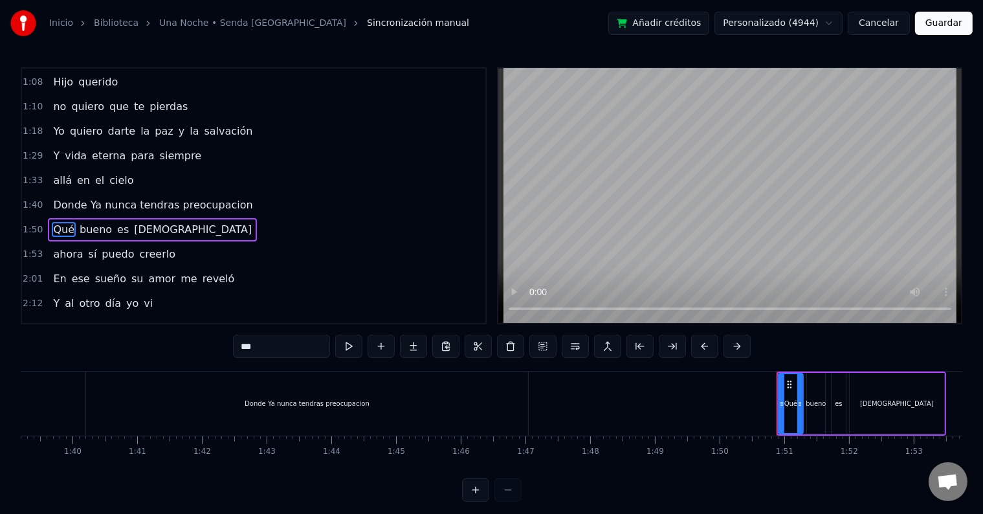
scroll to position [170, 0]
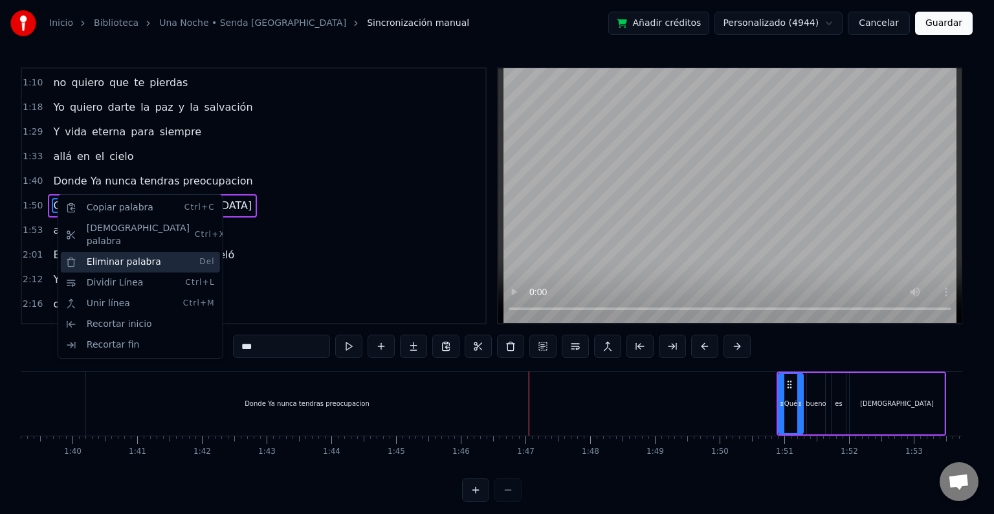
click at [111, 252] on div "Eliminar palabra Del" at bounding box center [140, 262] width 159 height 21
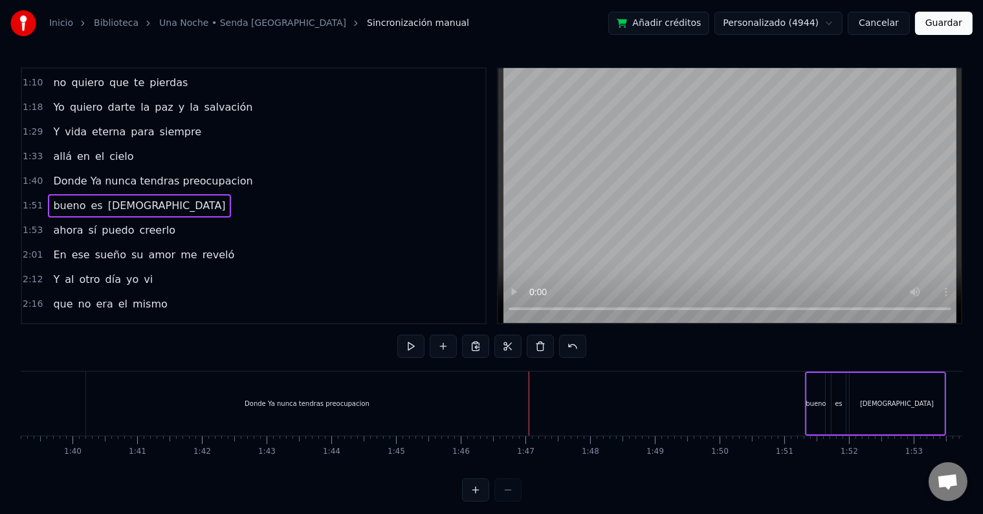
click at [60, 198] on span "bueno" at bounding box center [69, 205] width 35 height 15
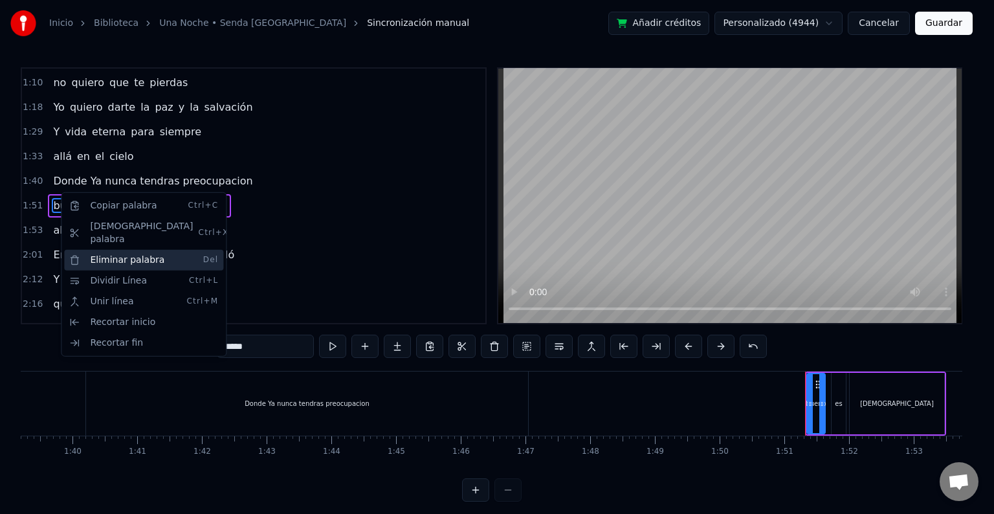
click at [109, 250] on div "Eliminar palabra Del" at bounding box center [143, 260] width 159 height 21
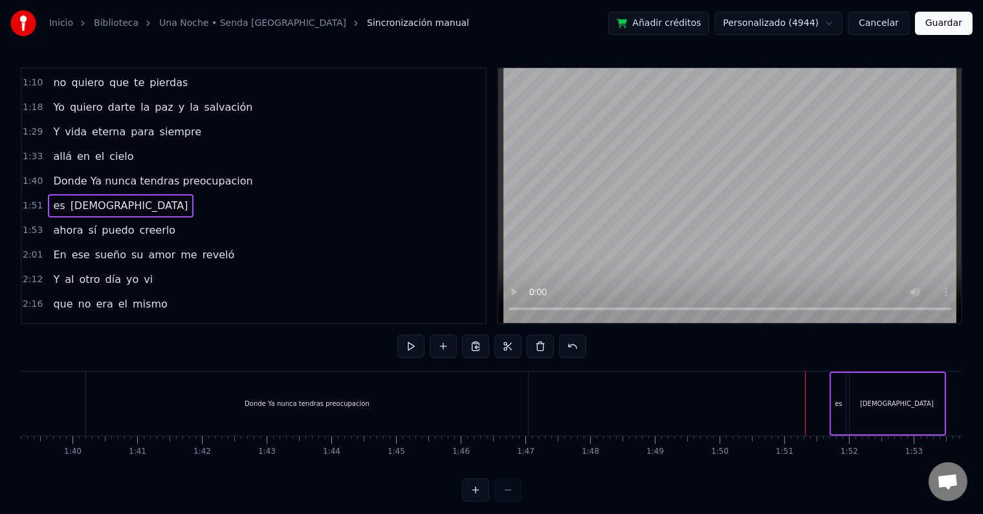
click at [54, 198] on span "es" at bounding box center [59, 205] width 14 height 15
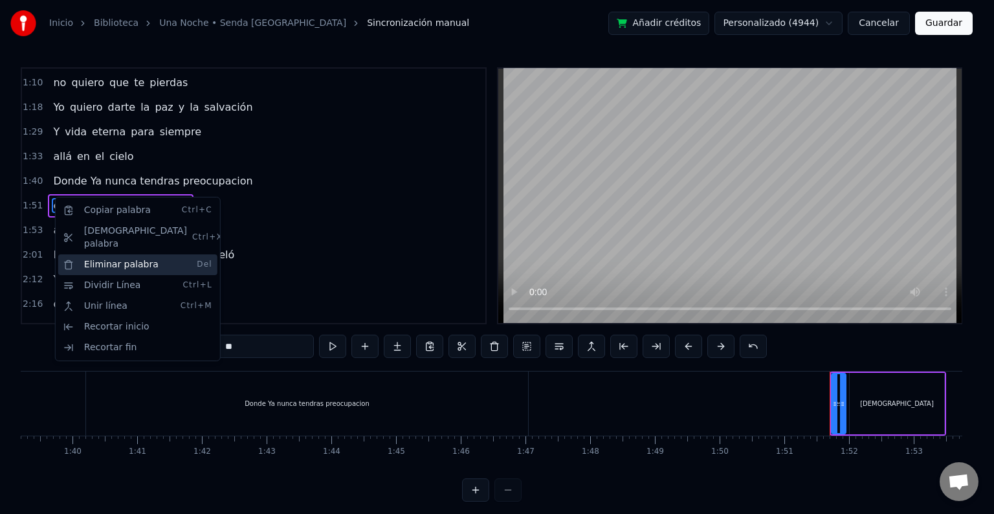
click at [93, 254] on div "Eliminar palabra Del" at bounding box center [137, 264] width 159 height 21
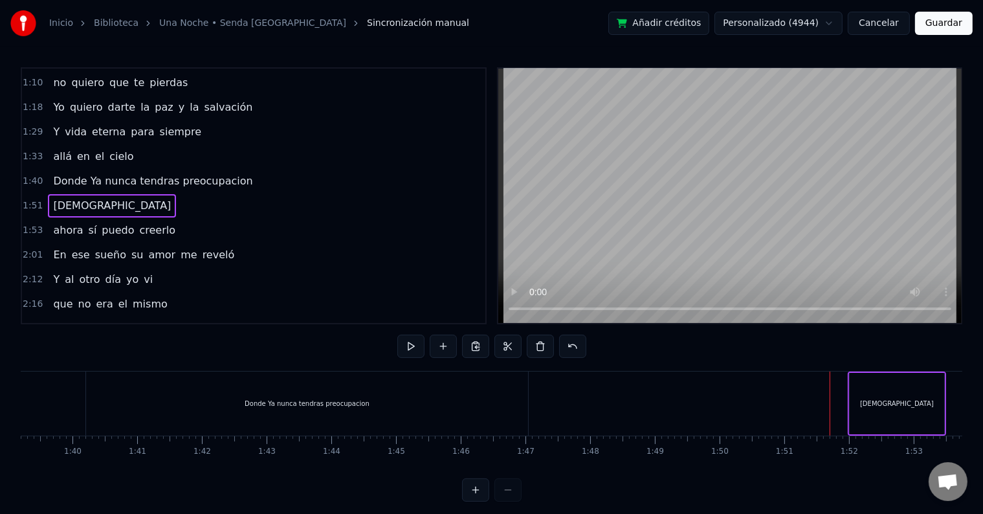
click at [65, 198] on span "[DEMOGRAPHIC_DATA]" at bounding box center [112, 205] width 120 height 15
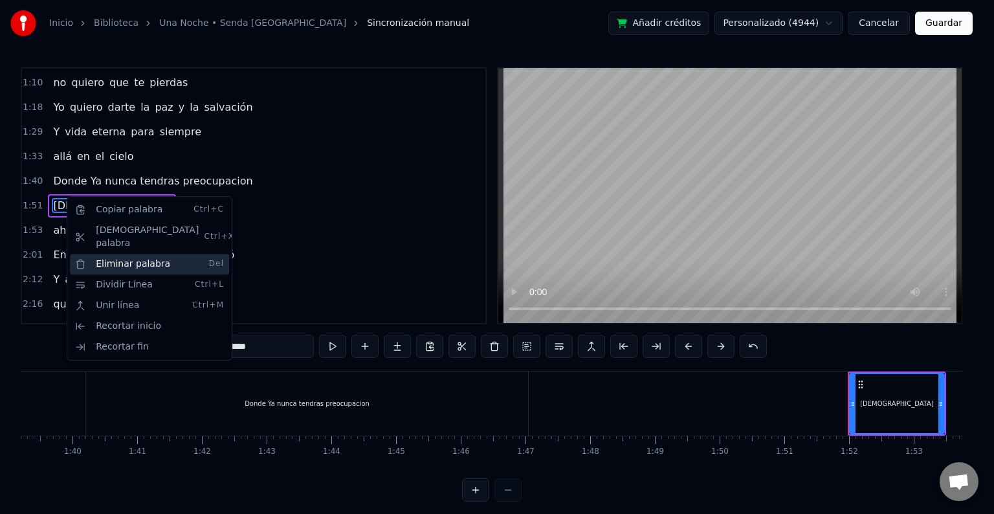
click at [109, 254] on div "Eliminar palabra Del" at bounding box center [149, 264] width 159 height 21
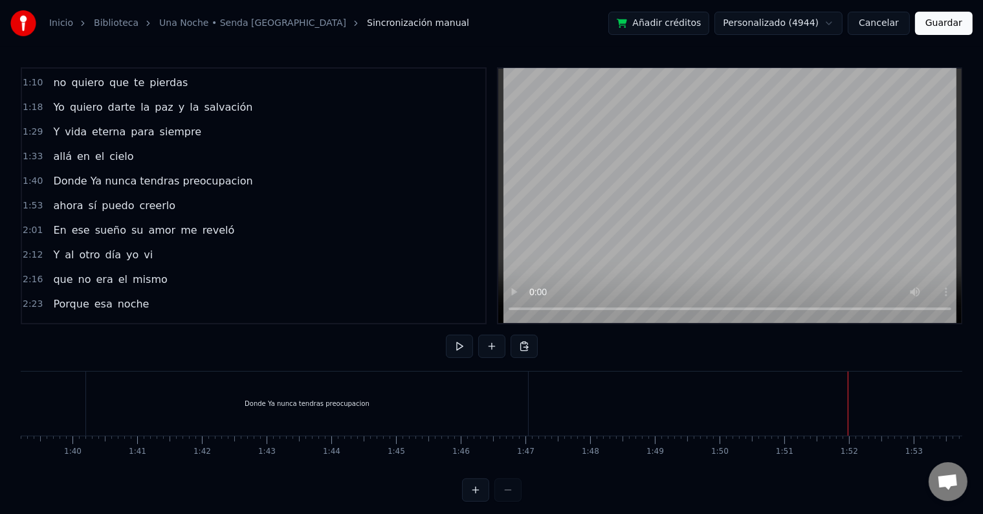
click at [105, 414] on div "Donde Ya nunca tendras preocupacion" at bounding box center [307, 404] width 442 height 64
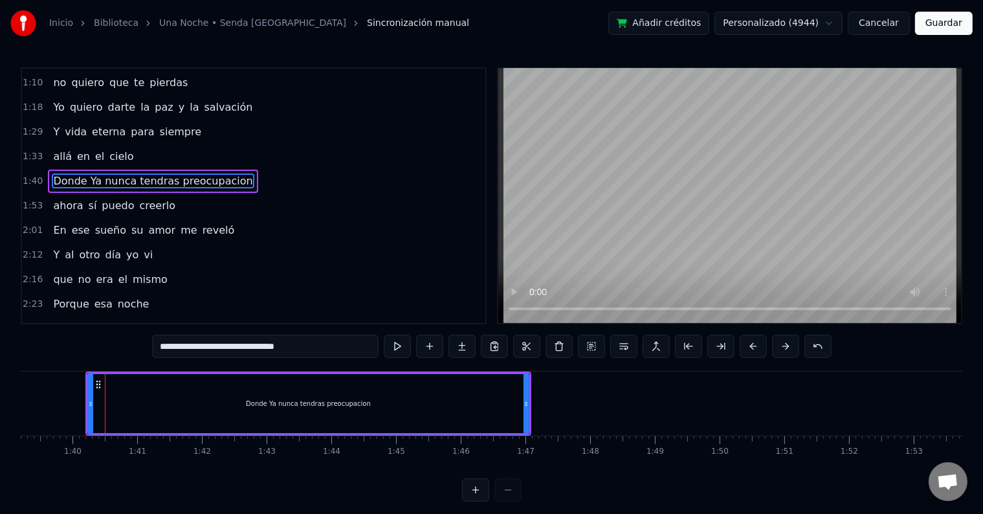
scroll to position [146, 0]
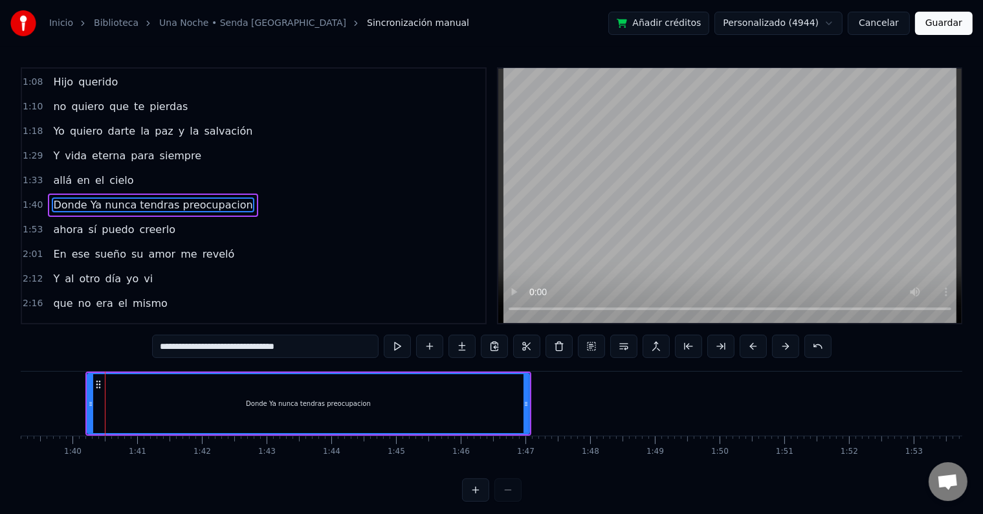
click at [105, 414] on div at bounding box center [105, 404] width 1 height 64
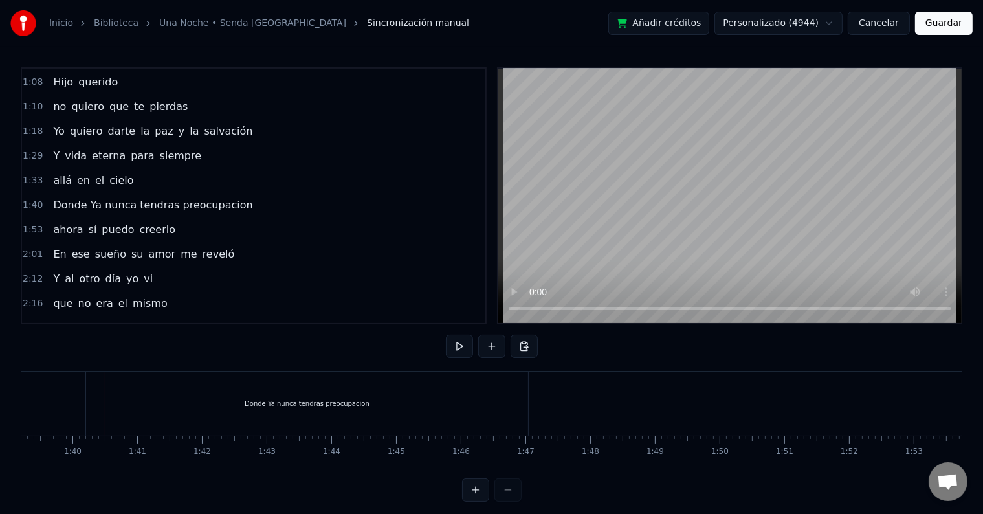
click at [86, 388] on div "Donde Ya nunca tendras preocupacion" at bounding box center [307, 404] width 442 height 64
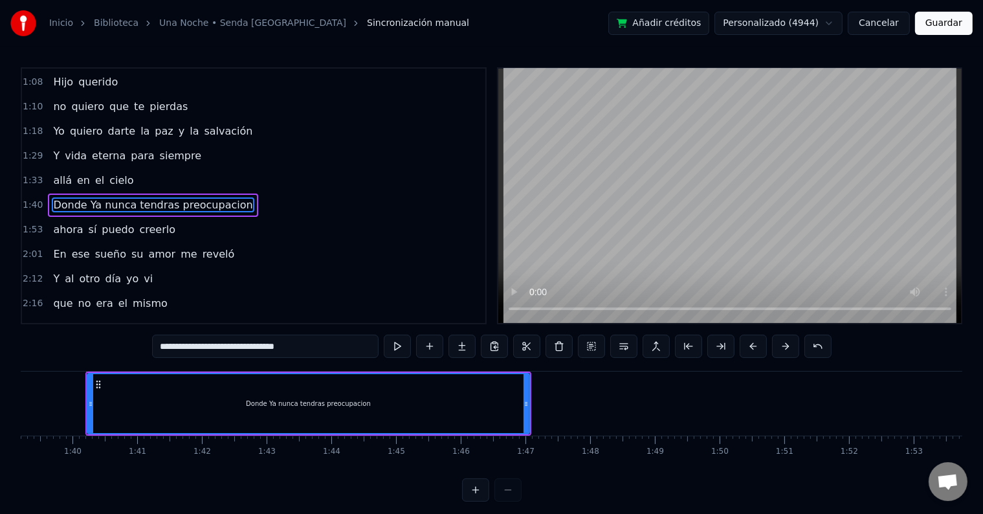
click at [86, 388] on div at bounding box center [86, 404] width 1 height 64
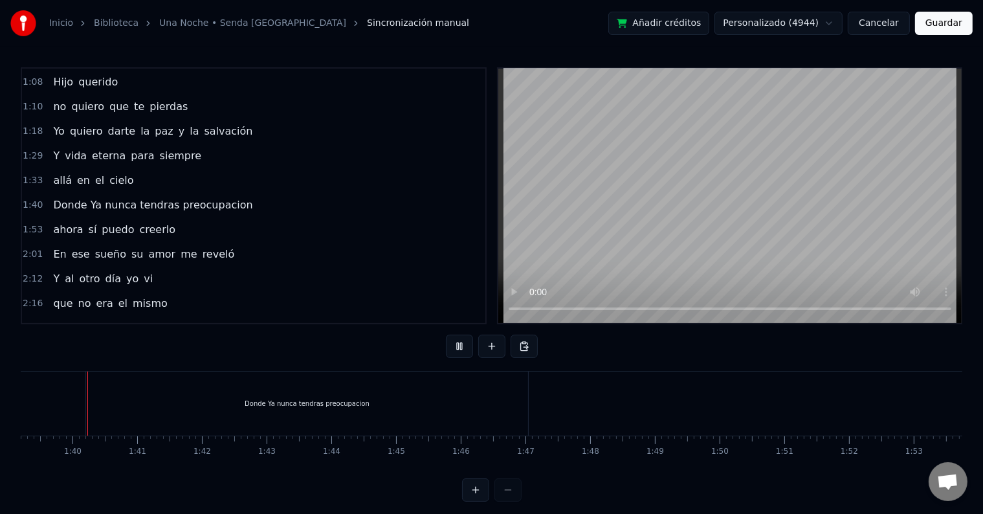
scroll to position [19, 0]
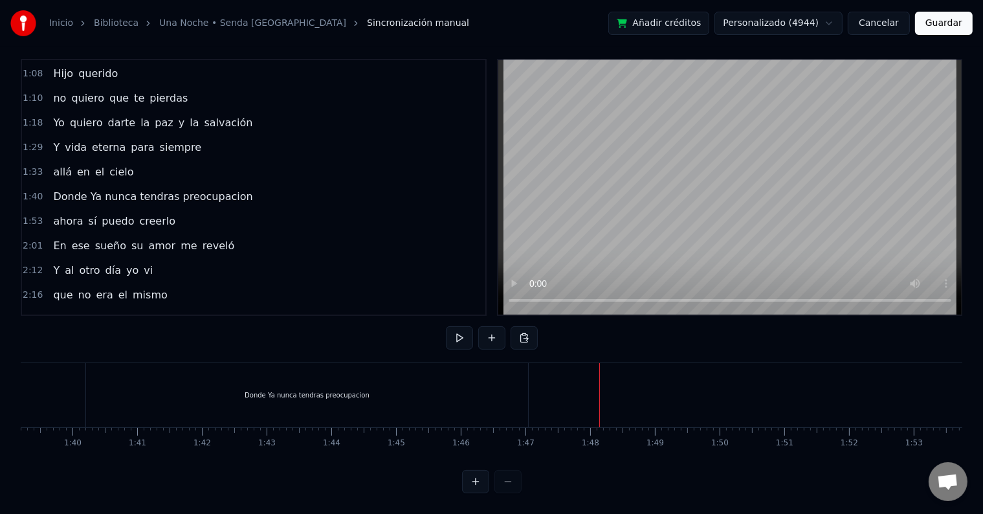
click at [940, 30] on button "Guardar" at bounding box center [944, 23] width 58 height 23
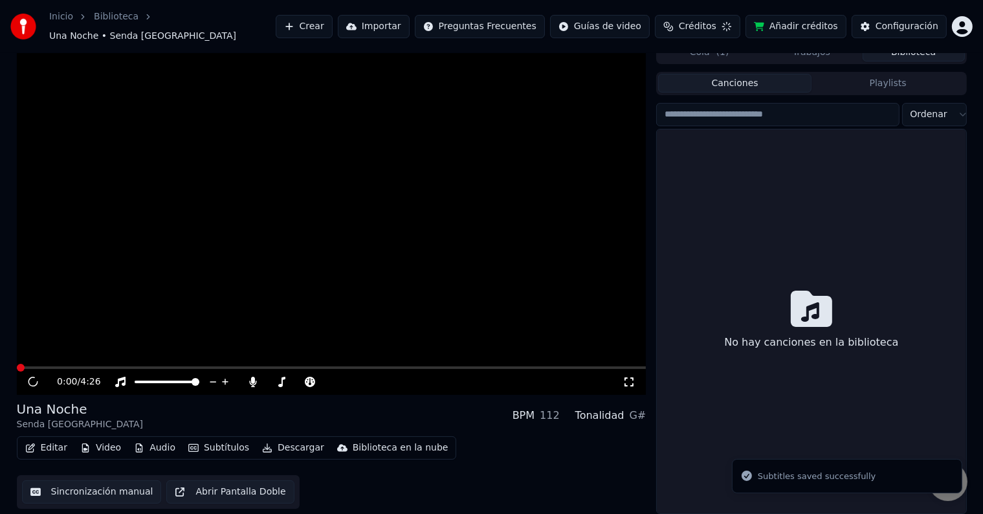
scroll to position [6, 0]
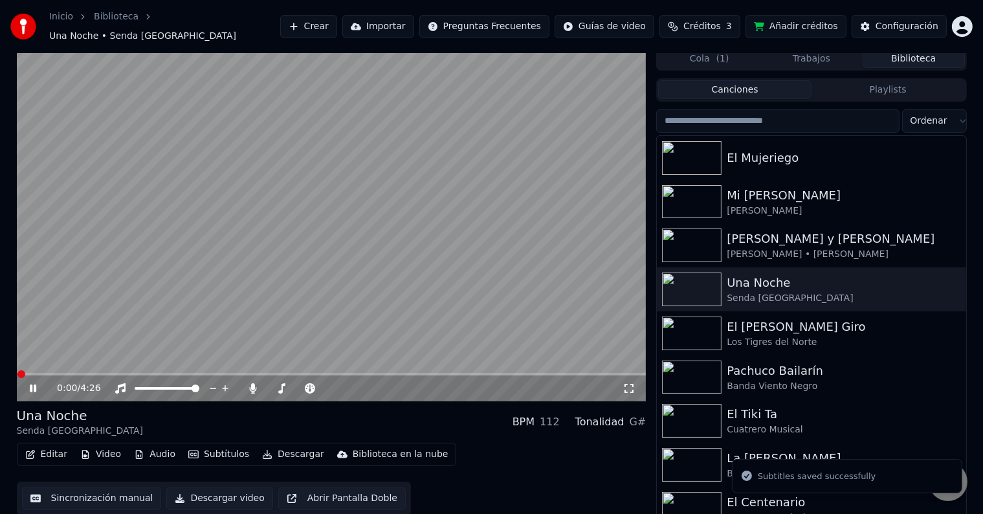
click at [270, 364] on video at bounding box center [332, 224] width 630 height 354
click at [274, 373] on span at bounding box center [332, 374] width 630 height 3
click at [28, 383] on icon at bounding box center [42, 388] width 30 height 10
click at [251, 365] on video at bounding box center [332, 224] width 630 height 354
click at [248, 373] on span at bounding box center [132, 374] width 231 height 3
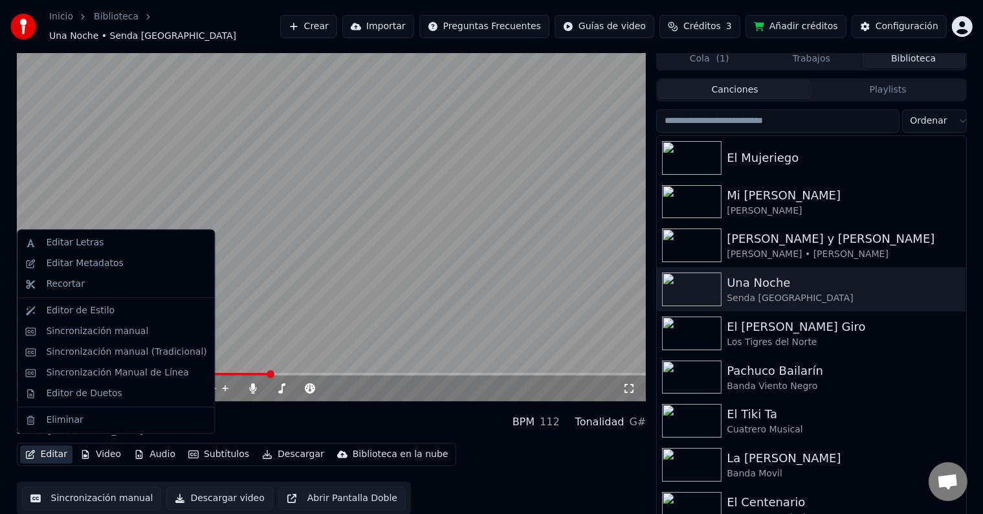
click at [47, 449] on button "Editar" at bounding box center [46, 454] width 52 height 18
click at [85, 334] on div "Sincronización manual" at bounding box center [97, 331] width 102 height 13
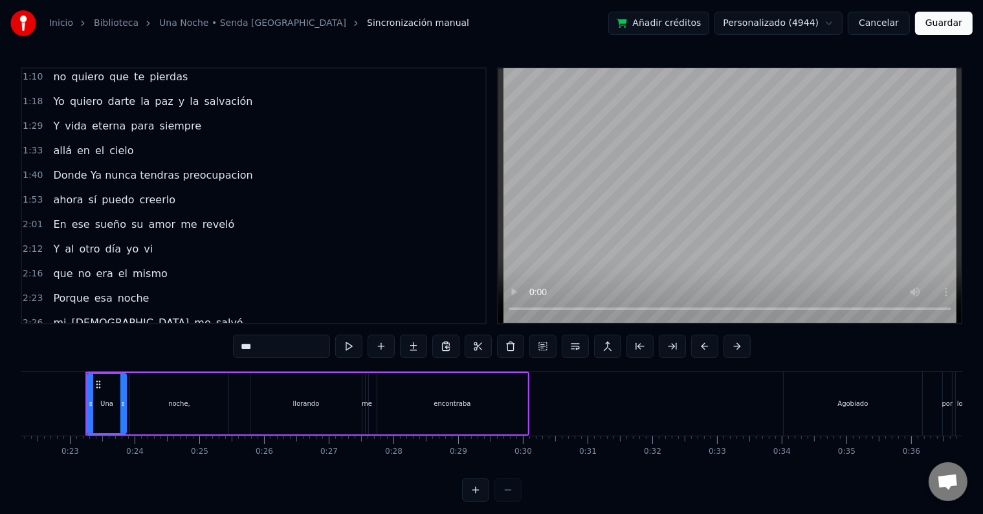
scroll to position [173, 0]
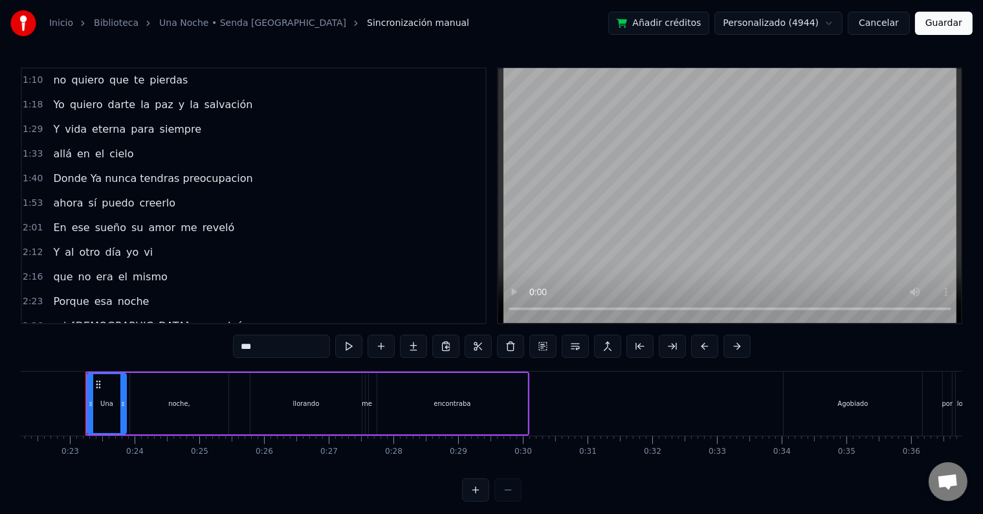
click at [85, 171] on span "Donde Ya nunca tendras preocupacion" at bounding box center [153, 178] width 202 height 15
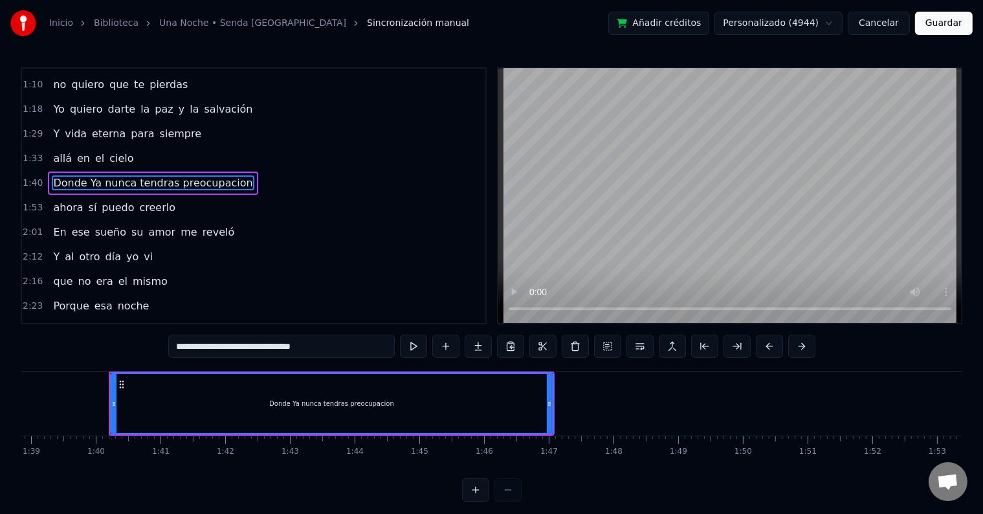
scroll to position [0, 6421]
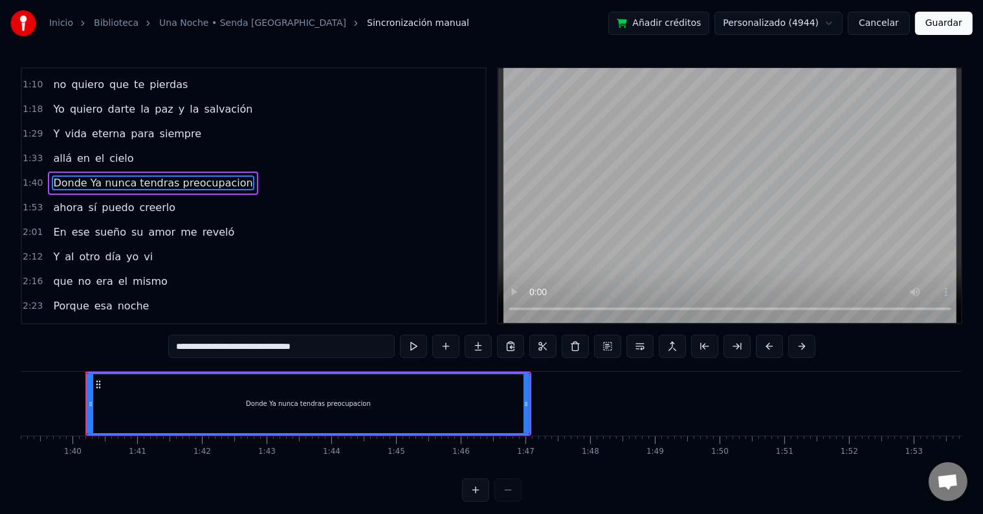
click at [80, 175] on span "Donde Ya nunca tendras preocupacion" at bounding box center [153, 182] width 202 height 15
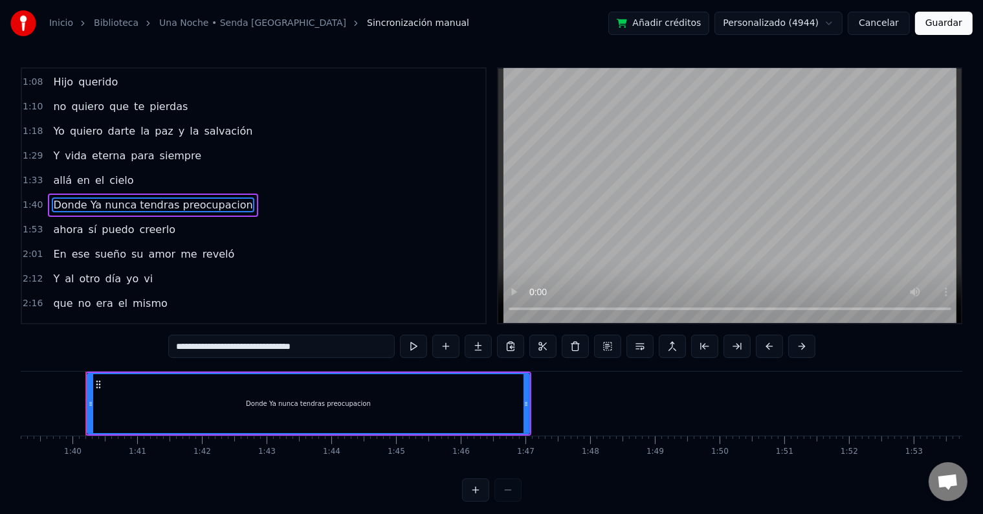
click at [80, 175] on div "0:23 Una noche, llorando me encontraba 0:34 Agobiado por los vicios y el dolooo…" at bounding box center [254, 195] width 466 height 257
click at [79, 197] on span "Donde Ya nunca tendras preocupacion" at bounding box center [153, 204] width 202 height 15
click at [352, 347] on input "**********" at bounding box center [281, 346] width 227 height 23
click at [53, 223] on span "ahora" at bounding box center [68, 229] width 32 height 15
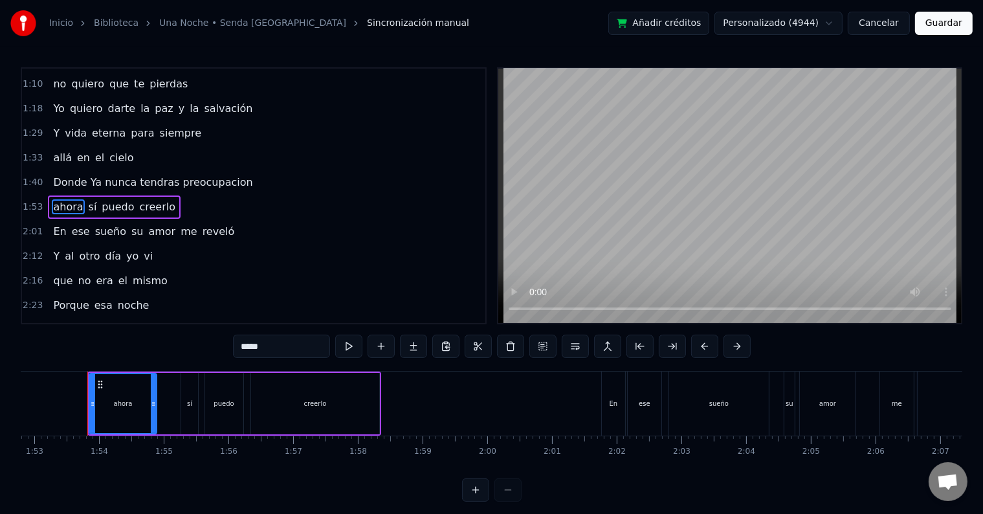
scroll to position [0, 7302]
click at [98, 177] on span "Donde Ya nunca tendras preocupacion" at bounding box center [153, 182] width 202 height 15
type input "**********"
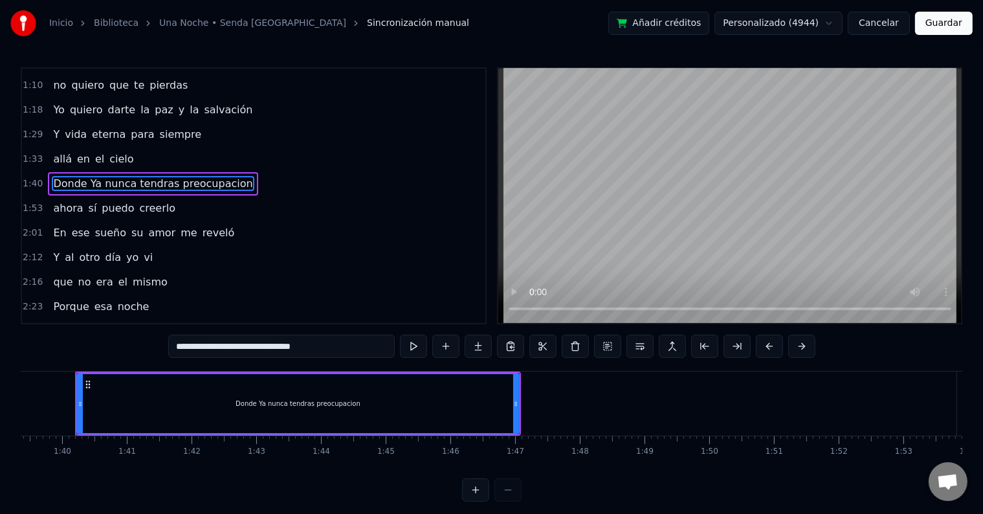
scroll to position [0, 6421]
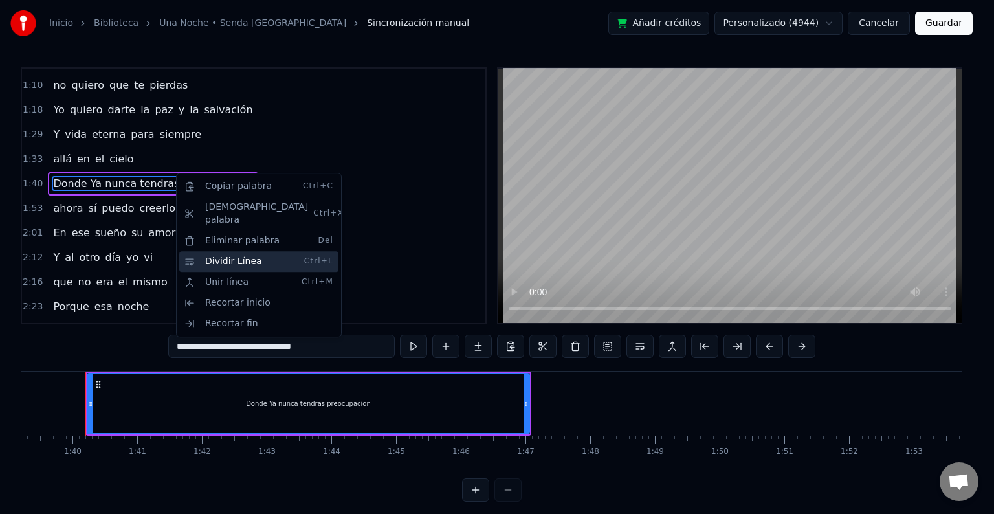
click at [223, 251] on div "Dividir Línea Ctrl+L" at bounding box center [258, 261] width 159 height 21
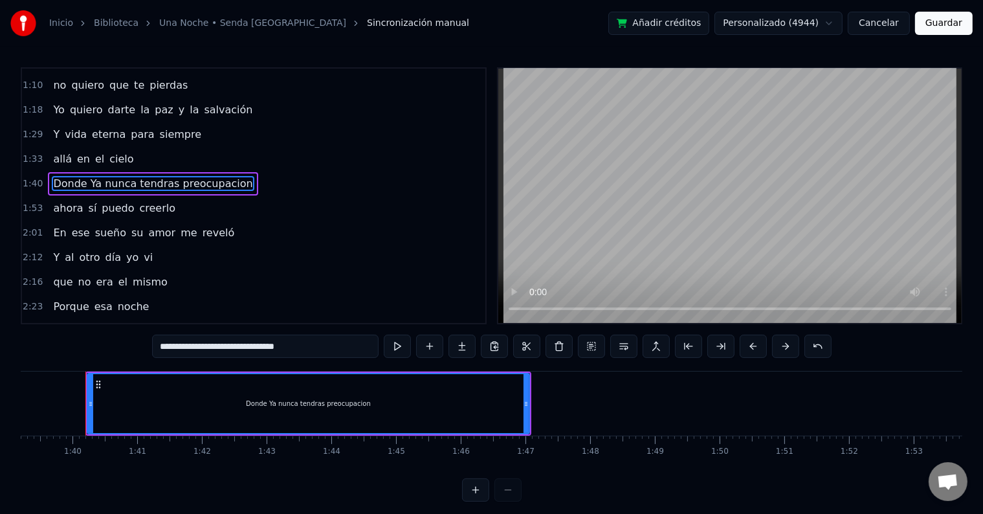
click at [80, 176] on span "Donde Ya nunca tendras preocupacion" at bounding box center [153, 183] width 202 height 15
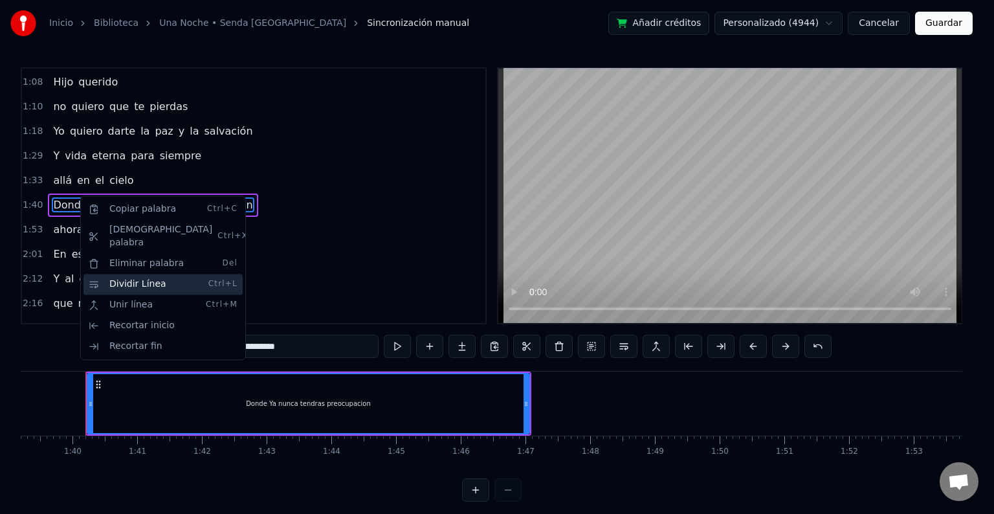
click at [114, 274] on div "Dividir Línea Ctrl+L" at bounding box center [163, 284] width 159 height 21
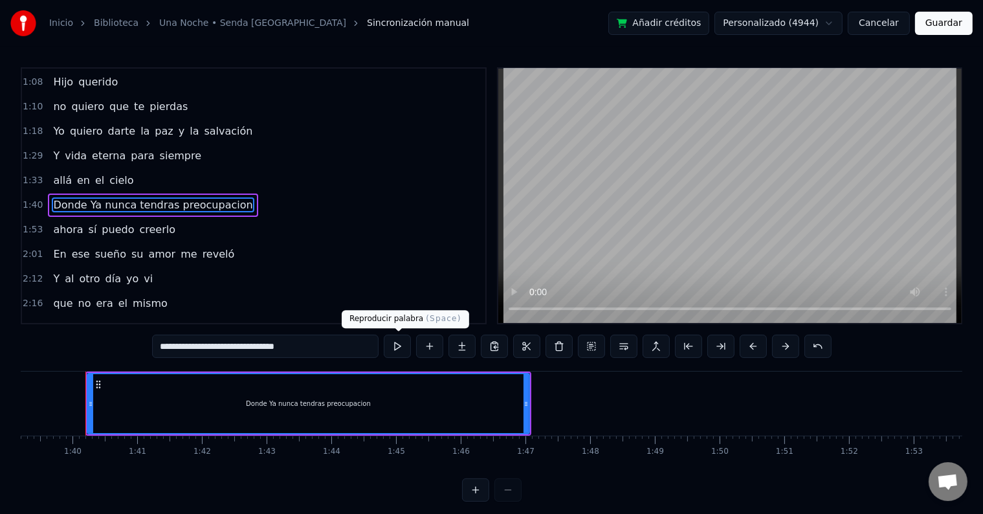
click at [405, 344] on button at bounding box center [397, 346] width 27 height 23
click at [209, 404] on div "Donde Ya nunca tendras preocupacion" at bounding box center [308, 403] width 441 height 59
click at [883, 25] on button "Cancelar" at bounding box center [879, 23] width 62 height 23
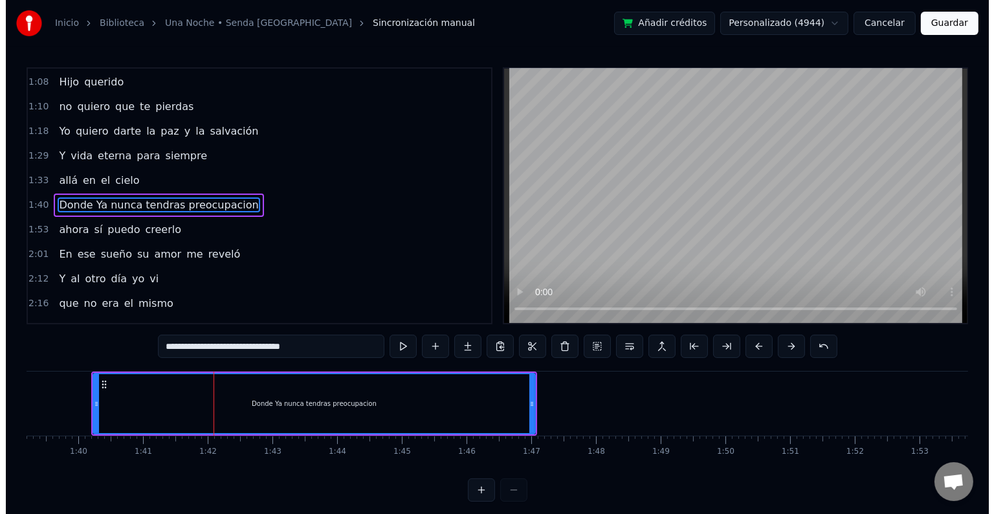
scroll to position [6, 0]
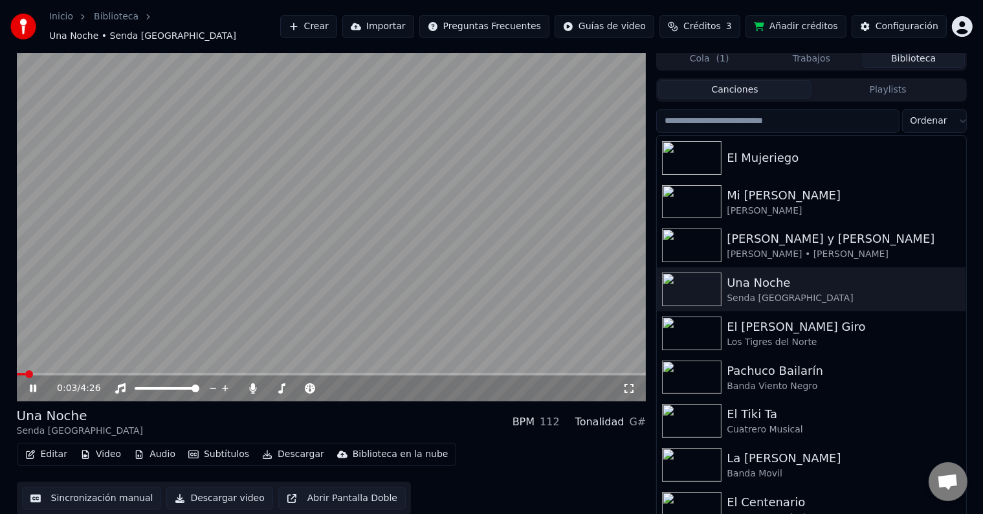
click at [36, 383] on icon at bounding box center [42, 388] width 30 height 10
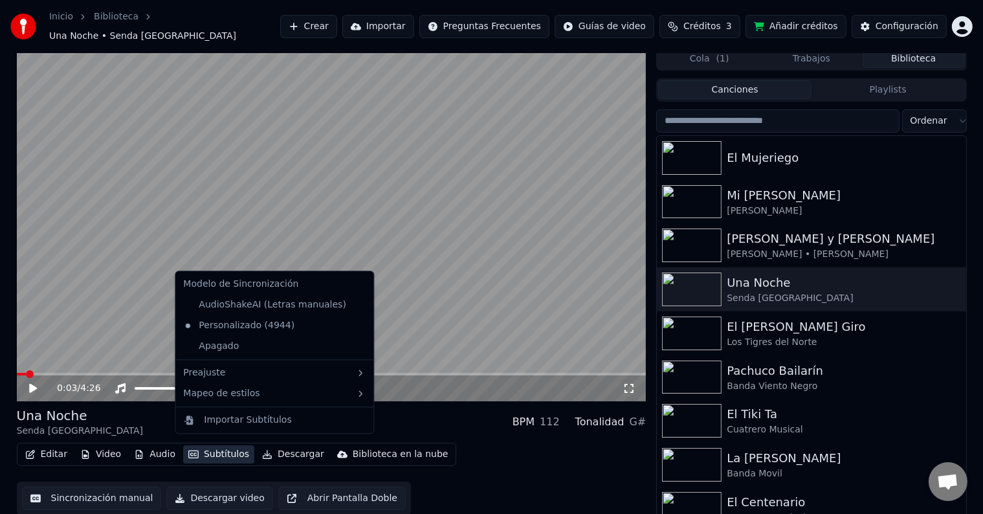
click at [199, 445] on button "Subtítulos" at bounding box center [218, 454] width 71 height 18
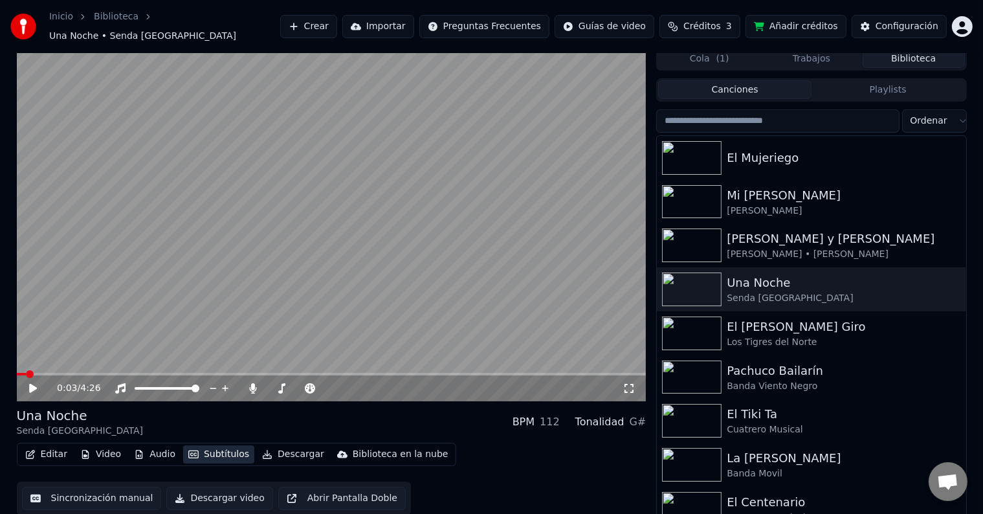
click at [199, 445] on button "Subtítulos" at bounding box center [218, 454] width 71 height 18
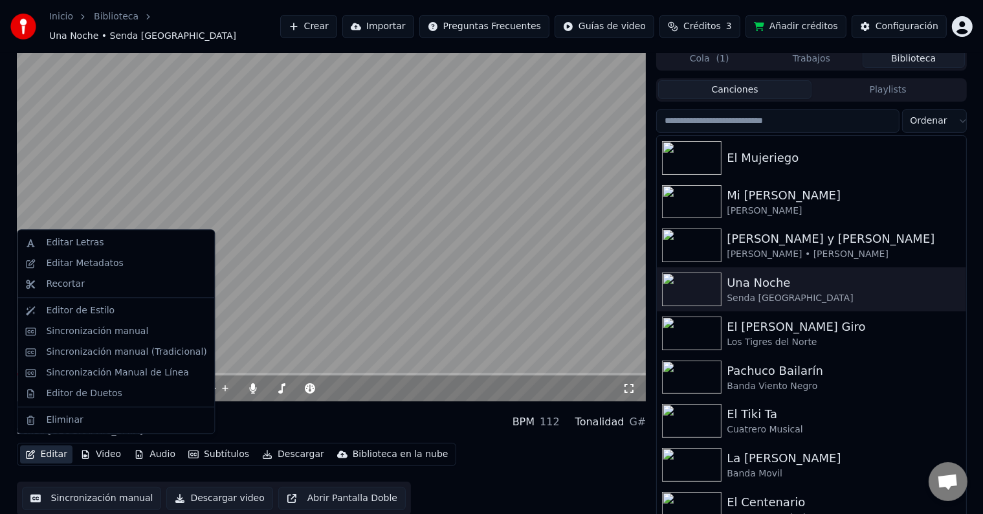
click at [61, 448] on button "Editar" at bounding box center [46, 454] width 52 height 18
click at [84, 244] on div "Editar Letras" at bounding box center [75, 242] width 58 height 13
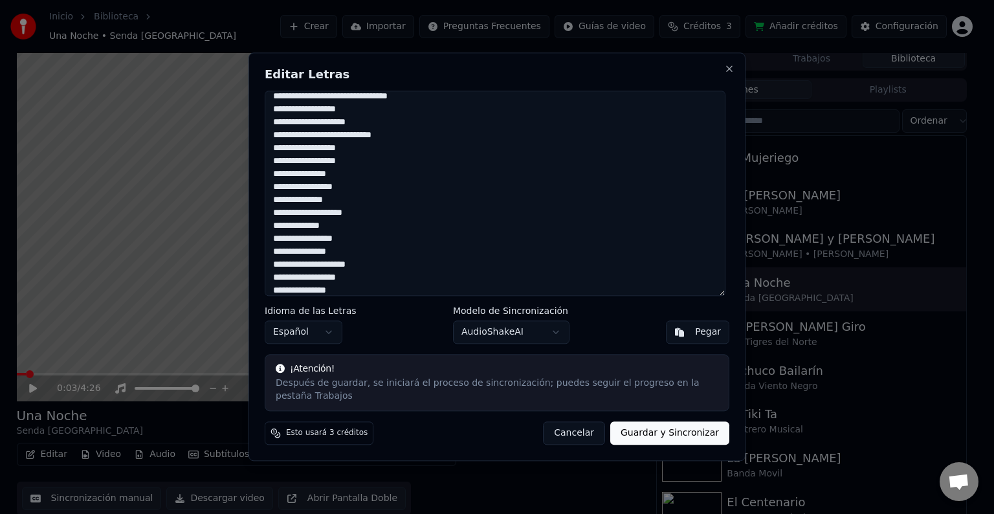
scroll to position [258, 0]
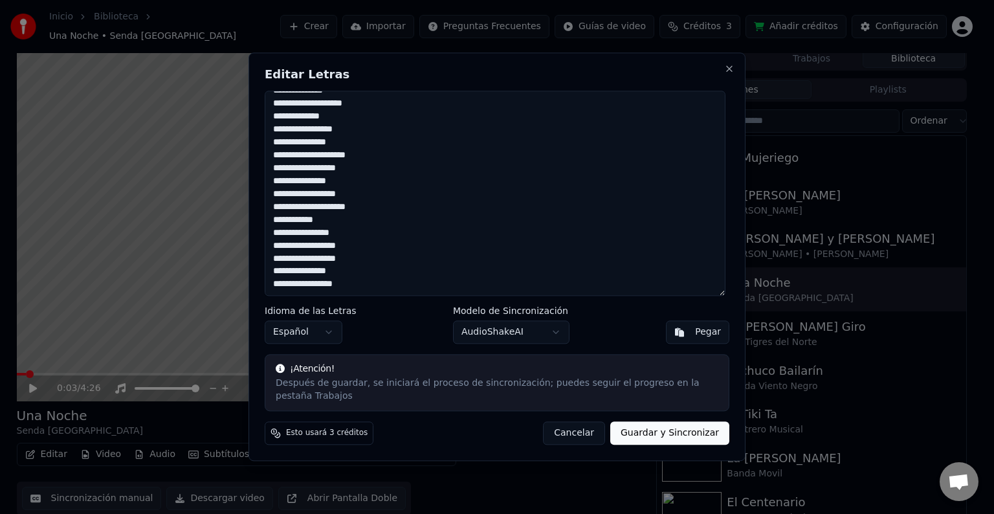
drag, startPoint x: 273, startPoint y: 107, endPoint x: 429, endPoint y: 329, distance: 271.4
click at [429, 329] on div "**********" at bounding box center [497, 256] width 497 height 408
click at [583, 428] on button "Cancelar" at bounding box center [574, 433] width 62 height 23
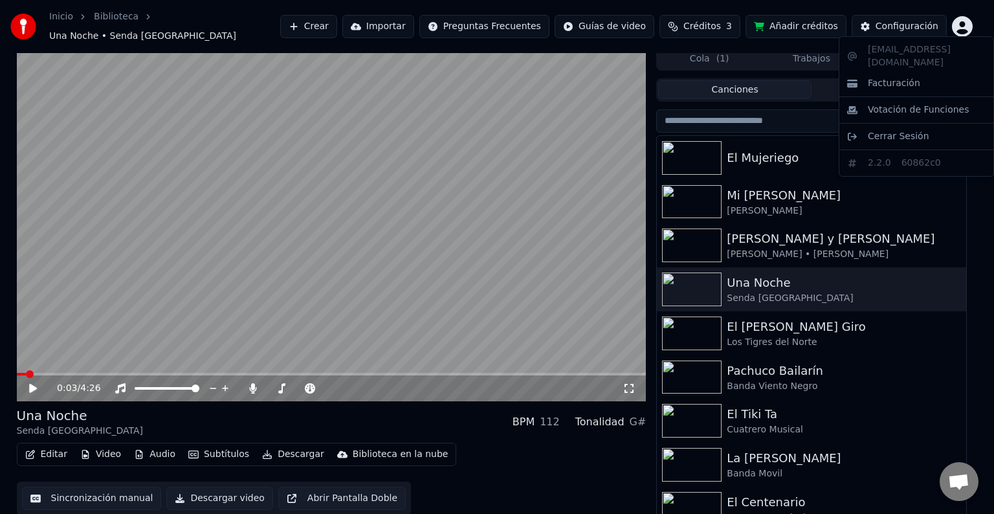
click at [971, 21] on html "Inicio Biblioteca Una Noche • Senda Antigua Crear Importar Preguntas Frecuentes…" at bounding box center [497, 251] width 994 height 514
click at [897, 130] on span "Cerrar Sesión" at bounding box center [898, 136] width 61 height 13
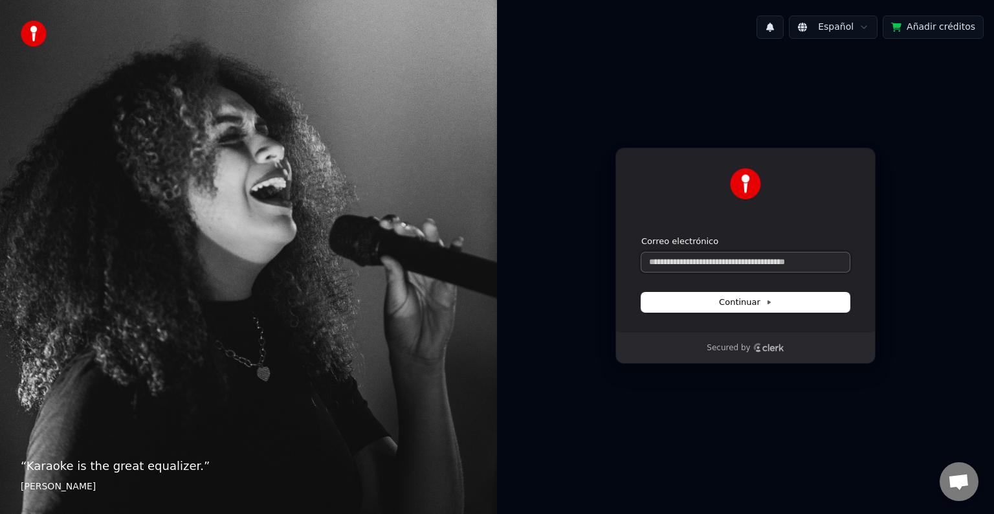
click at [708, 256] on input "Correo electrónico" at bounding box center [745, 261] width 208 height 19
click at [704, 260] on input "Correo electrónico" at bounding box center [745, 261] width 208 height 19
click at [712, 313] on div "**********" at bounding box center [746, 240] width 260 height 185
click at [712, 307] on button "Continuar" at bounding box center [745, 302] width 208 height 19
type input "**********"
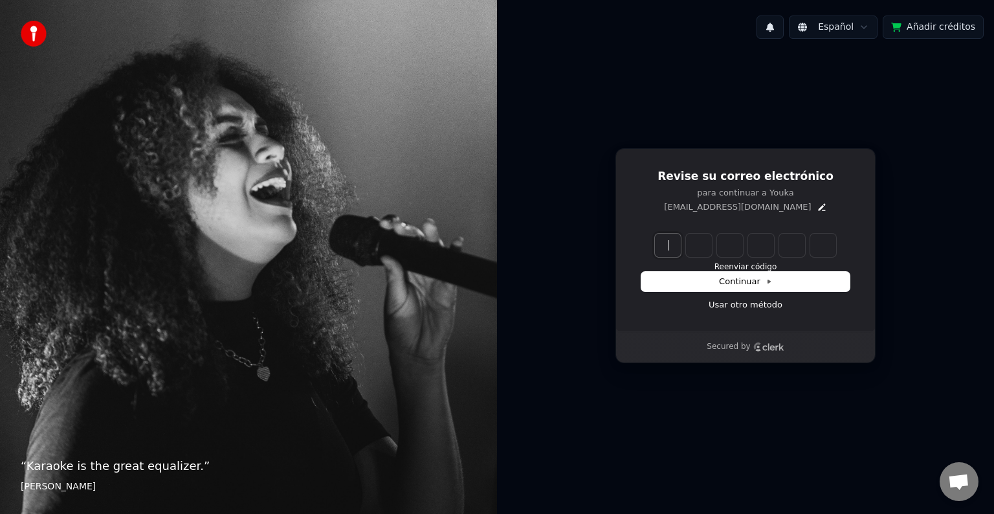
click at [668, 240] on input "Enter verification code" at bounding box center [758, 245] width 207 height 23
type input "******"
